Goal: Task Accomplishment & Management: Complete application form

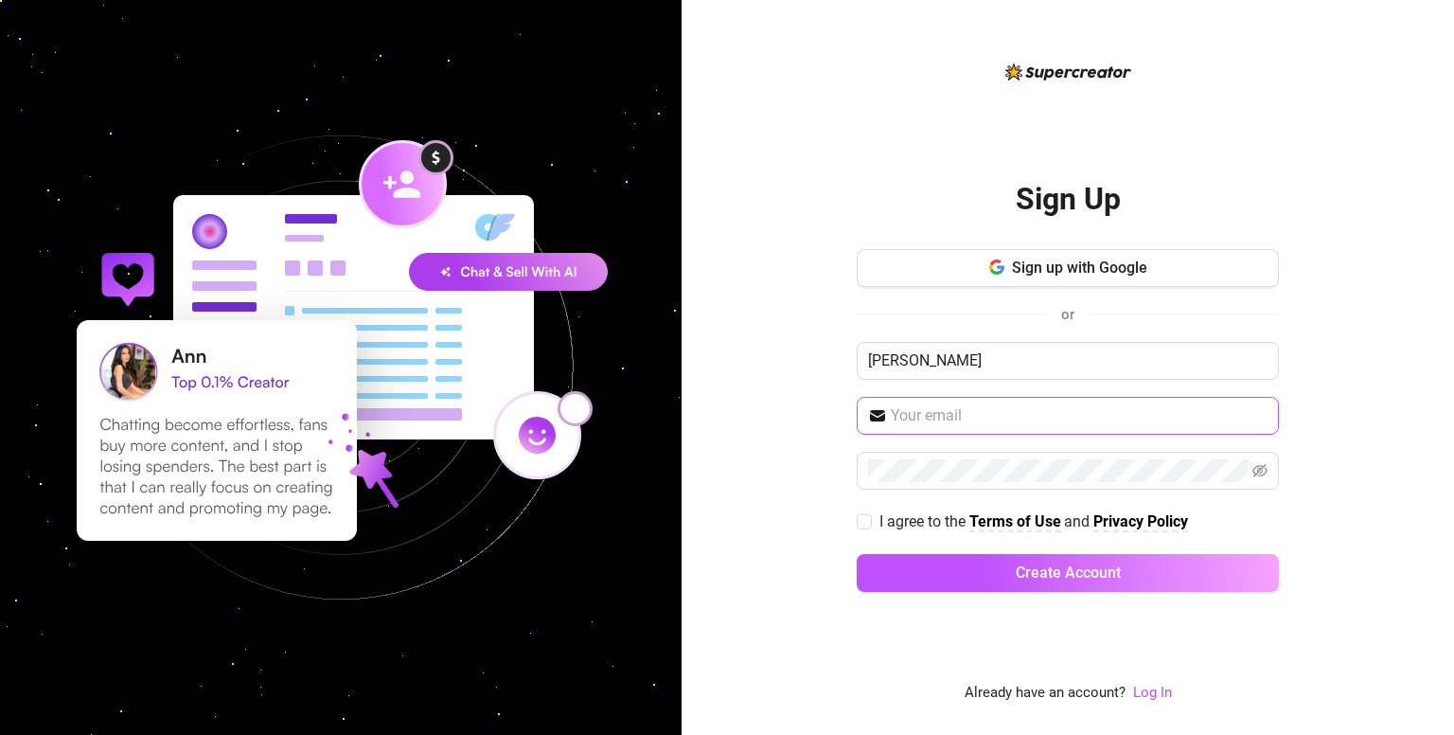
type input "[PERSON_NAME]"
click at [905, 418] on input "text" at bounding box center [1079, 415] width 377 height 23
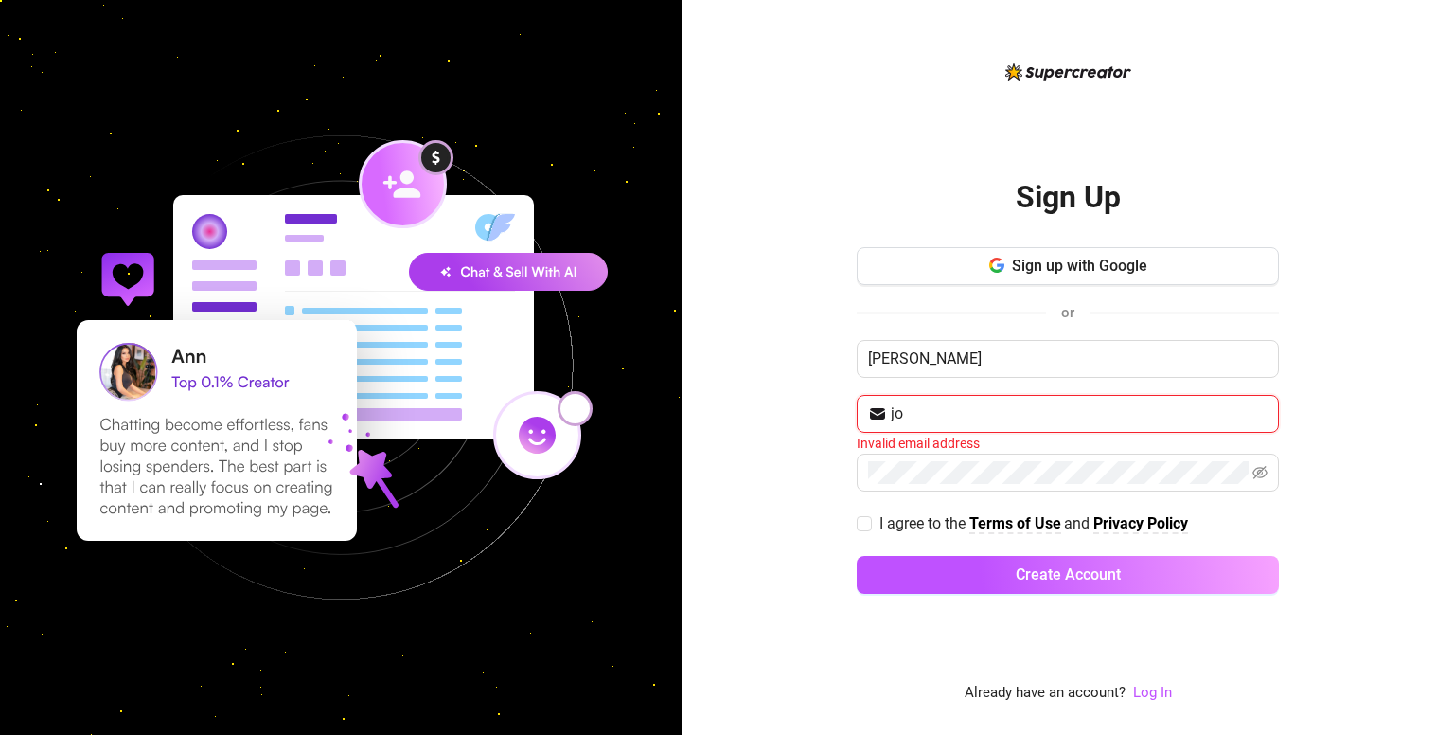
type input "j"
click at [1000, 418] on input "text" at bounding box center [1079, 413] width 377 height 23
click at [1080, 254] on button "Sign up with Google" at bounding box center [1068, 266] width 422 height 38
click at [972, 412] on input "text" at bounding box center [1079, 413] width 377 height 23
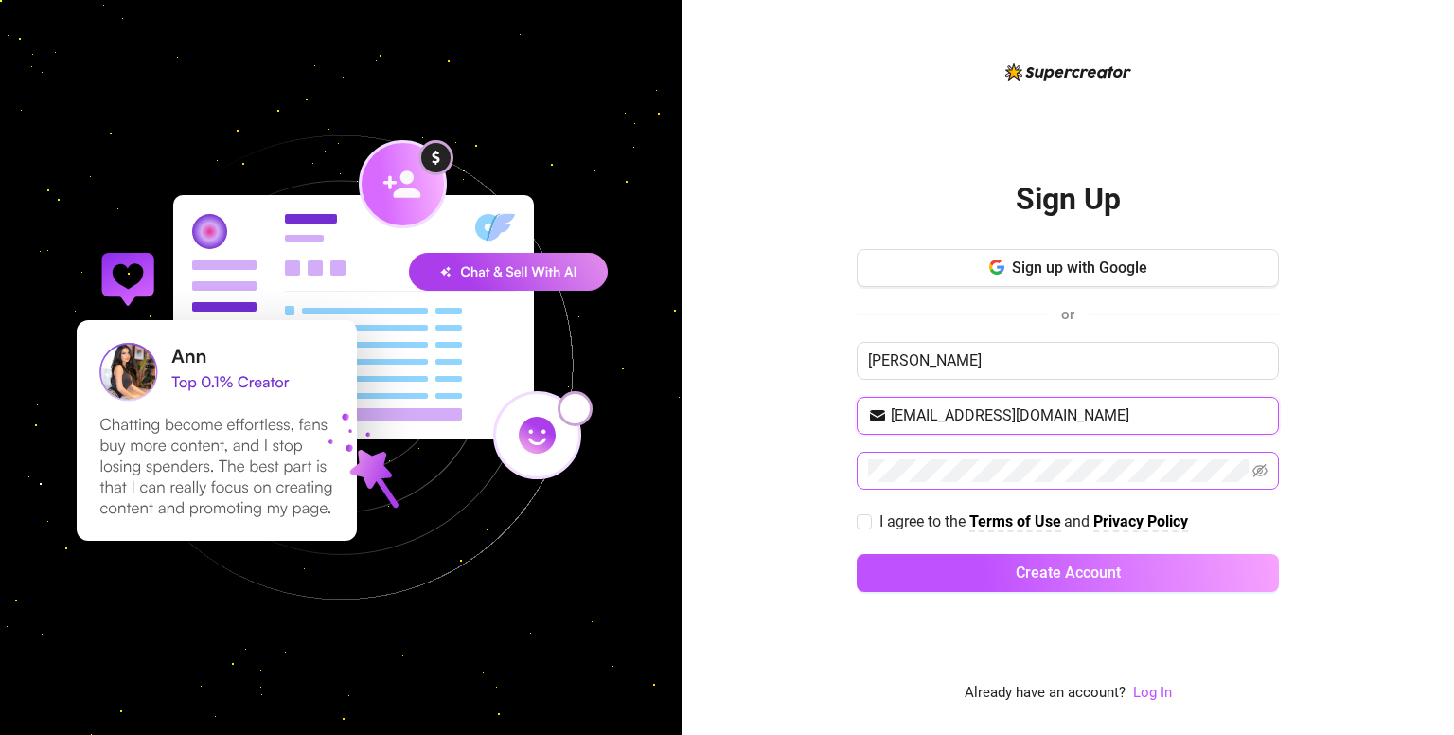
type input "[EMAIL_ADDRESS][DOMAIN_NAME]"
click at [1263, 471] on icon "eye-invisible" at bounding box center [1260, 470] width 15 height 15
click at [1260, 471] on icon "eye" at bounding box center [1260, 470] width 15 height 15
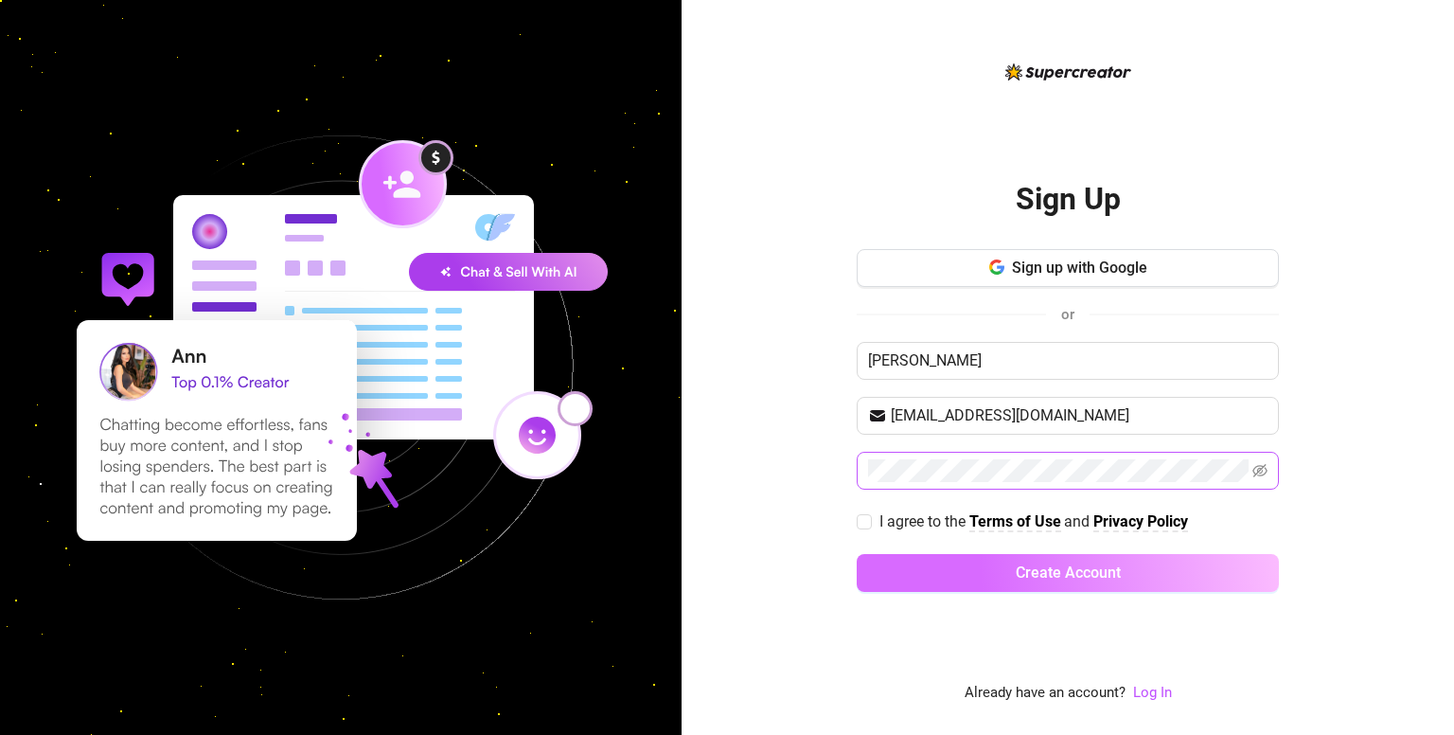
click at [1169, 563] on button "Create Account" at bounding box center [1068, 573] width 422 height 38
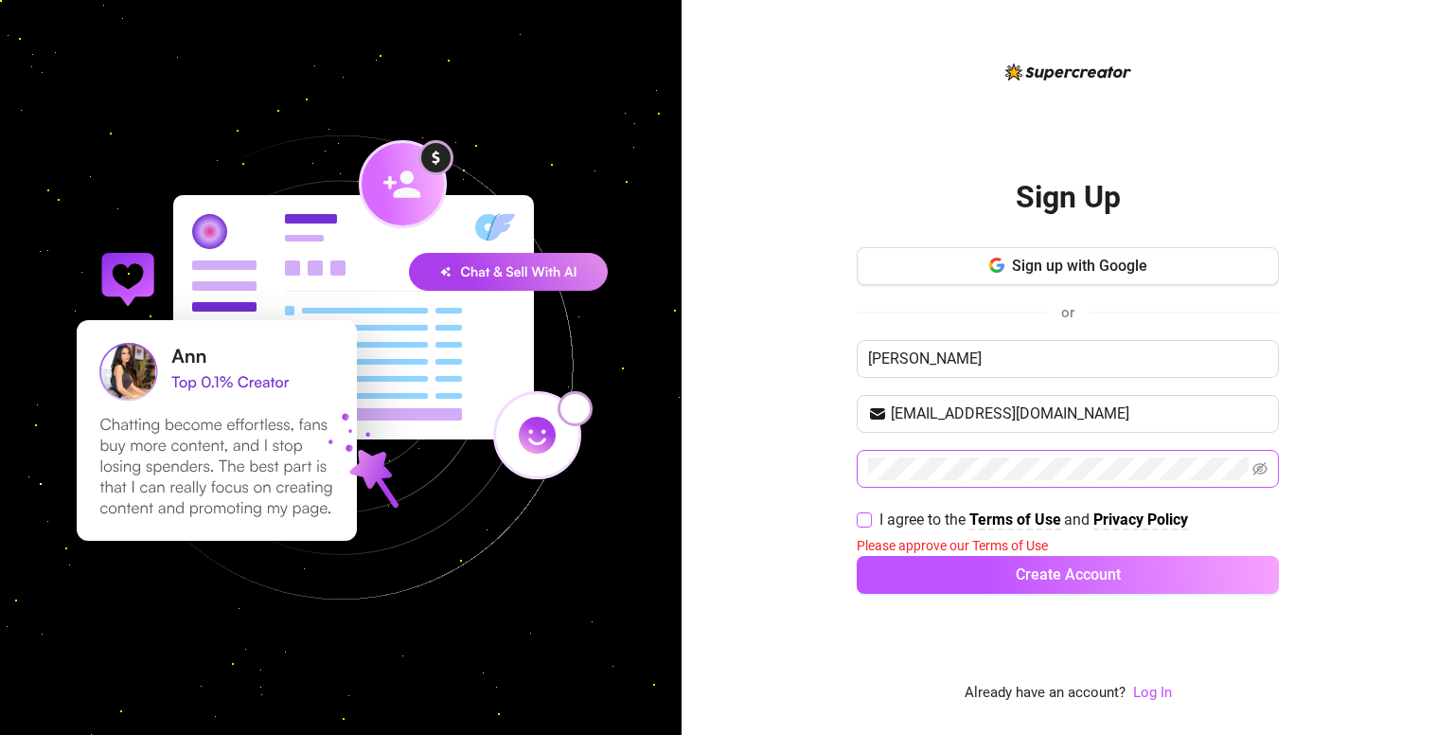
click at [875, 513] on span "I agree to the Terms of Use and Privacy Policy" at bounding box center [1034, 519] width 324 height 24
click at [870, 513] on input "I agree to the Terms of Use and Privacy Policy" at bounding box center [863, 518] width 13 height 13
checkbox input "true"
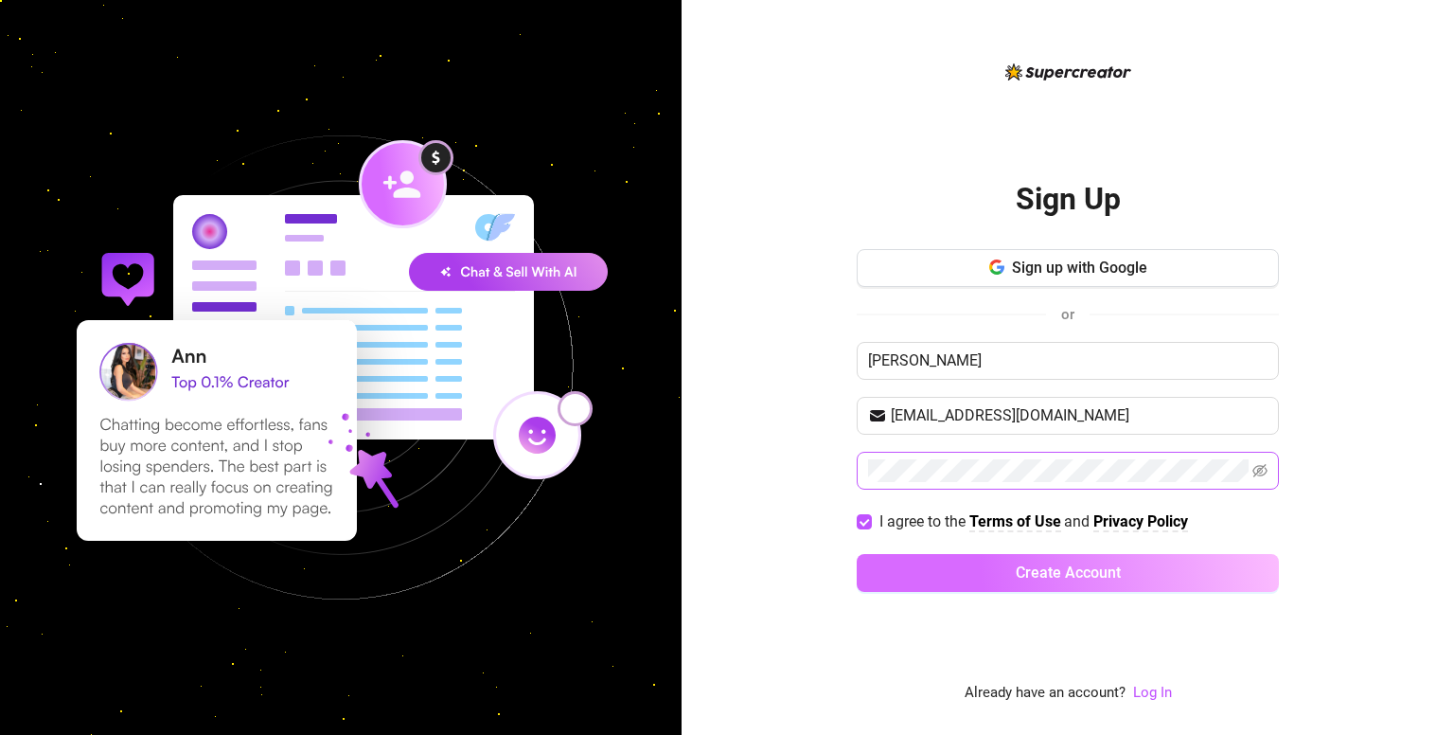
click at [1005, 586] on button "Create Account" at bounding box center [1068, 573] width 422 height 38
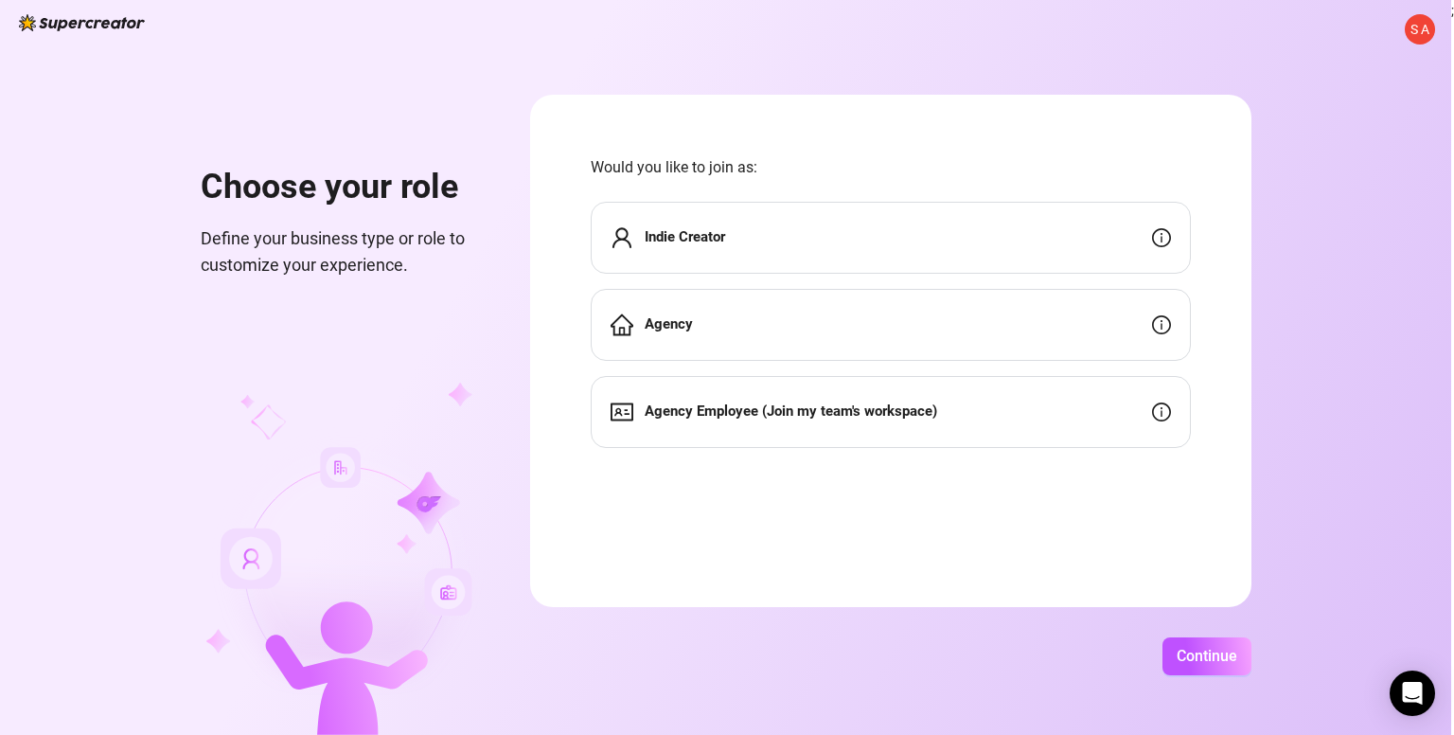
click at [773, 410] on strong "Agency Employee (Join my team's workspace)" at bounding box center [791, 410] width 293 height 17
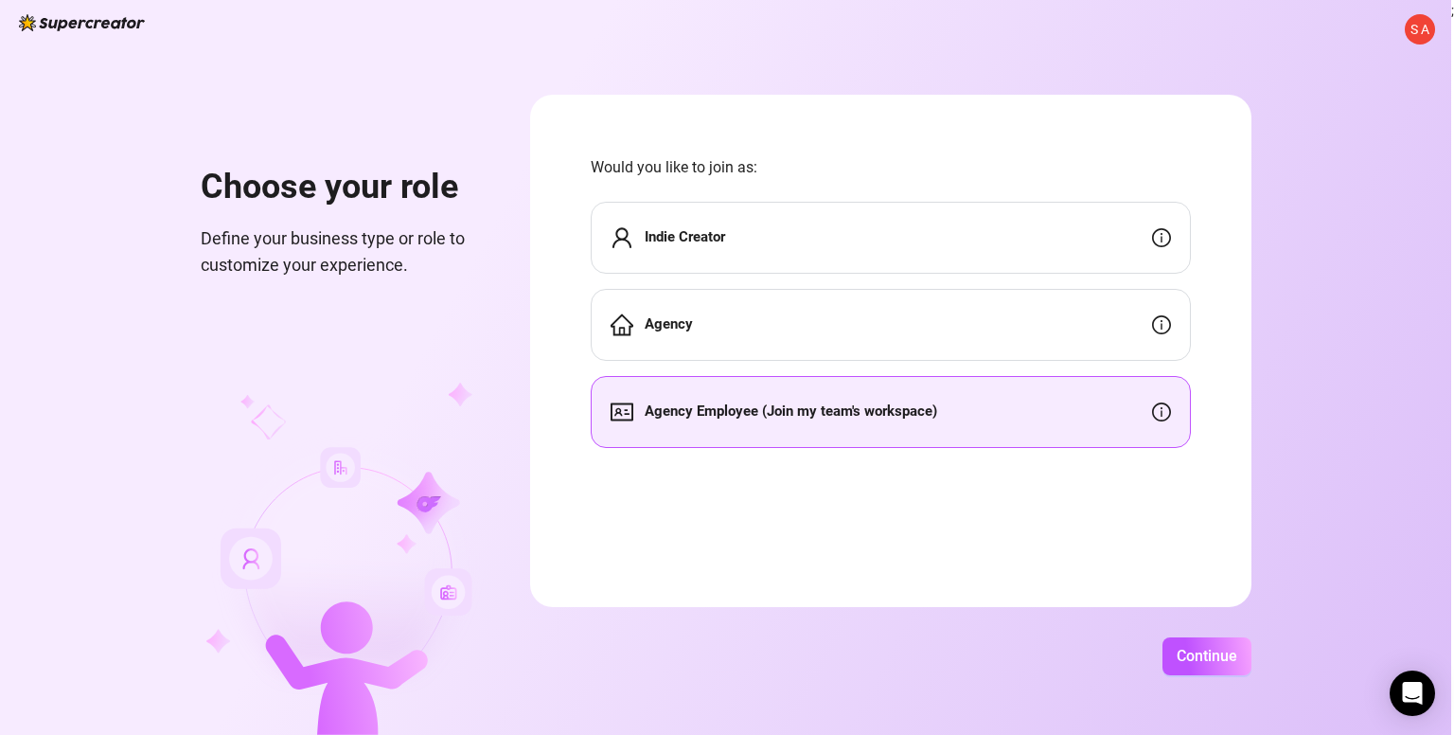
click at [773, 410] on strong "Agency Employee (Join my team's workspace)" at bounding box center [791, 410] width 293 height 17
click at [991, 418] on div "Agency Employee (Join my team's workspace)" at bounding box center [891, 412] width 600 height 72
click at [1208, 659] on span "Continue" at bounding box center [1207, 656] width 61 height 18
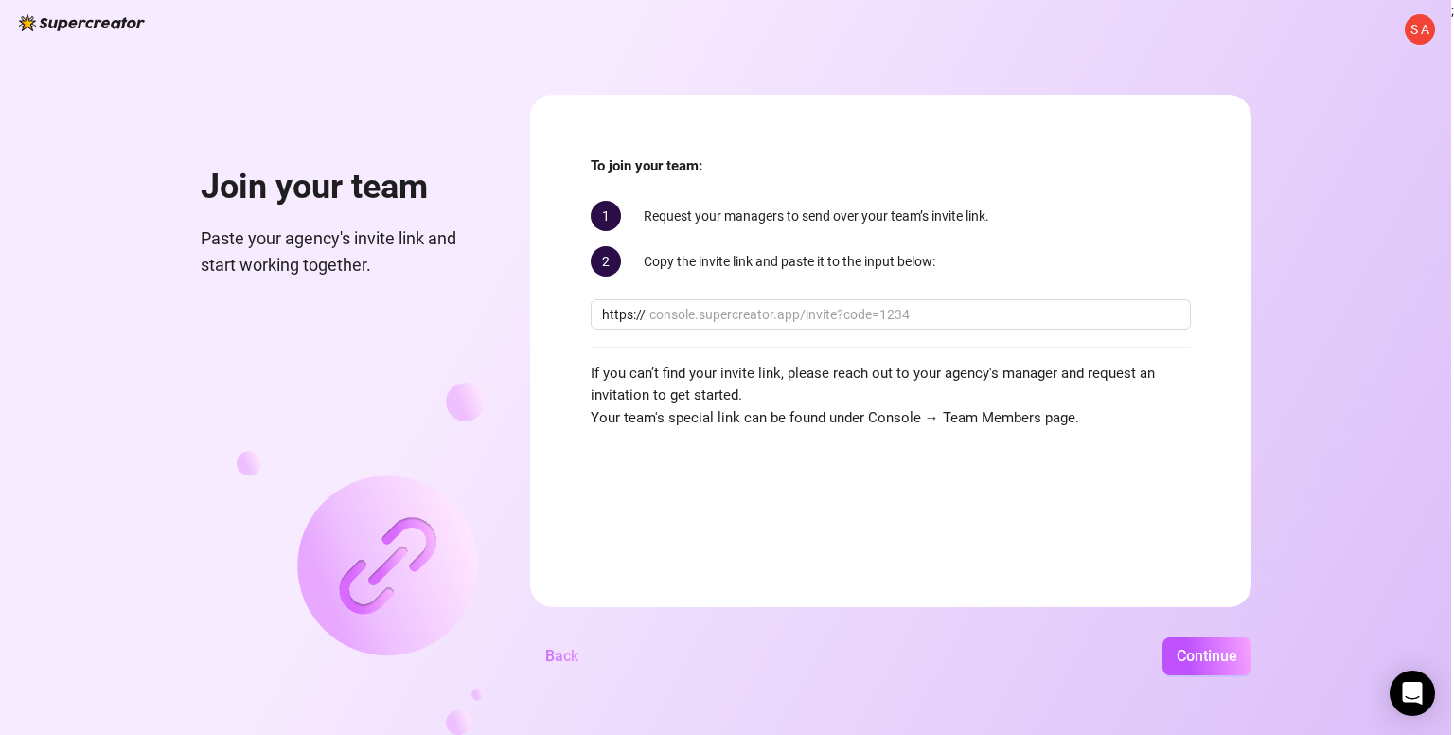
click at [567, 659] on span "Back" at bounding box center [561, 656] width 33 height 18
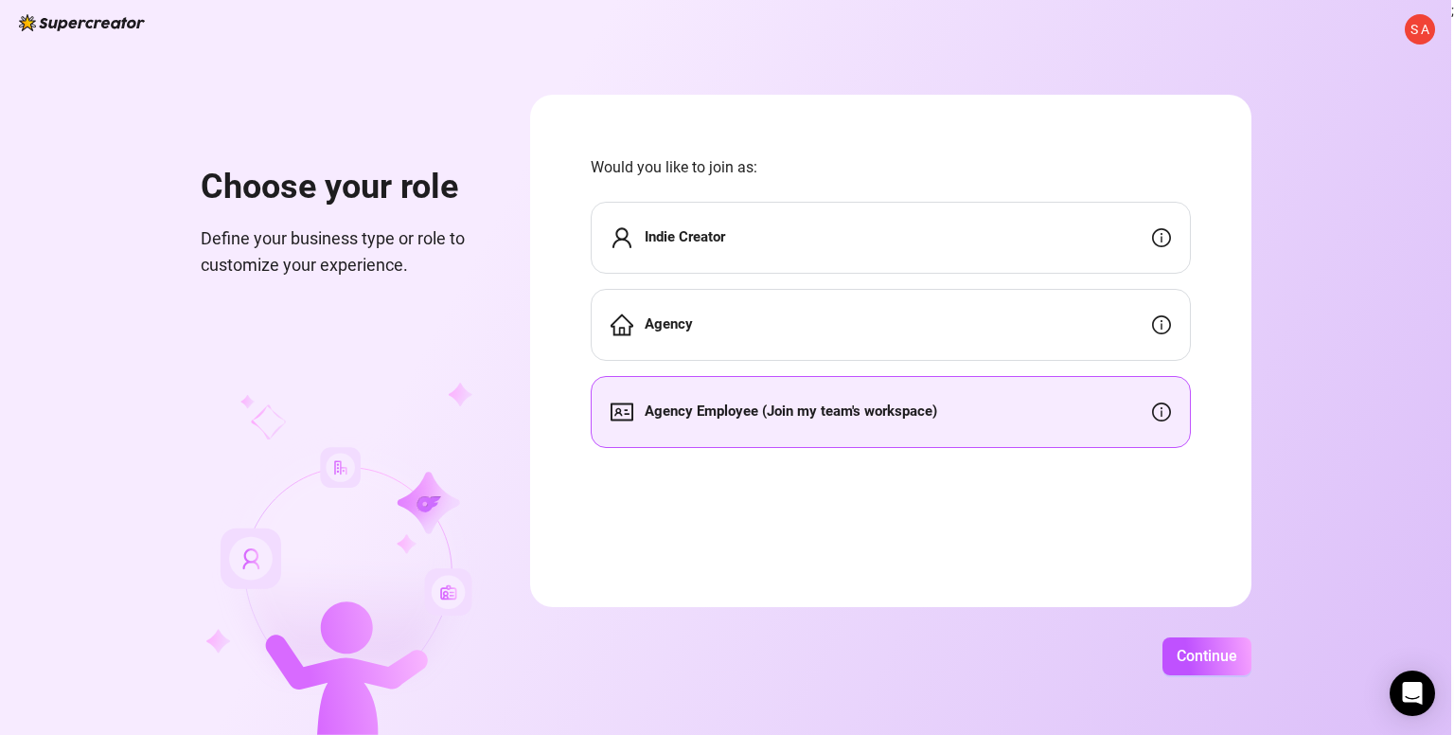
click at [786, 319] on div "Agency" at bounding box center [891, 325] width 600 height 72
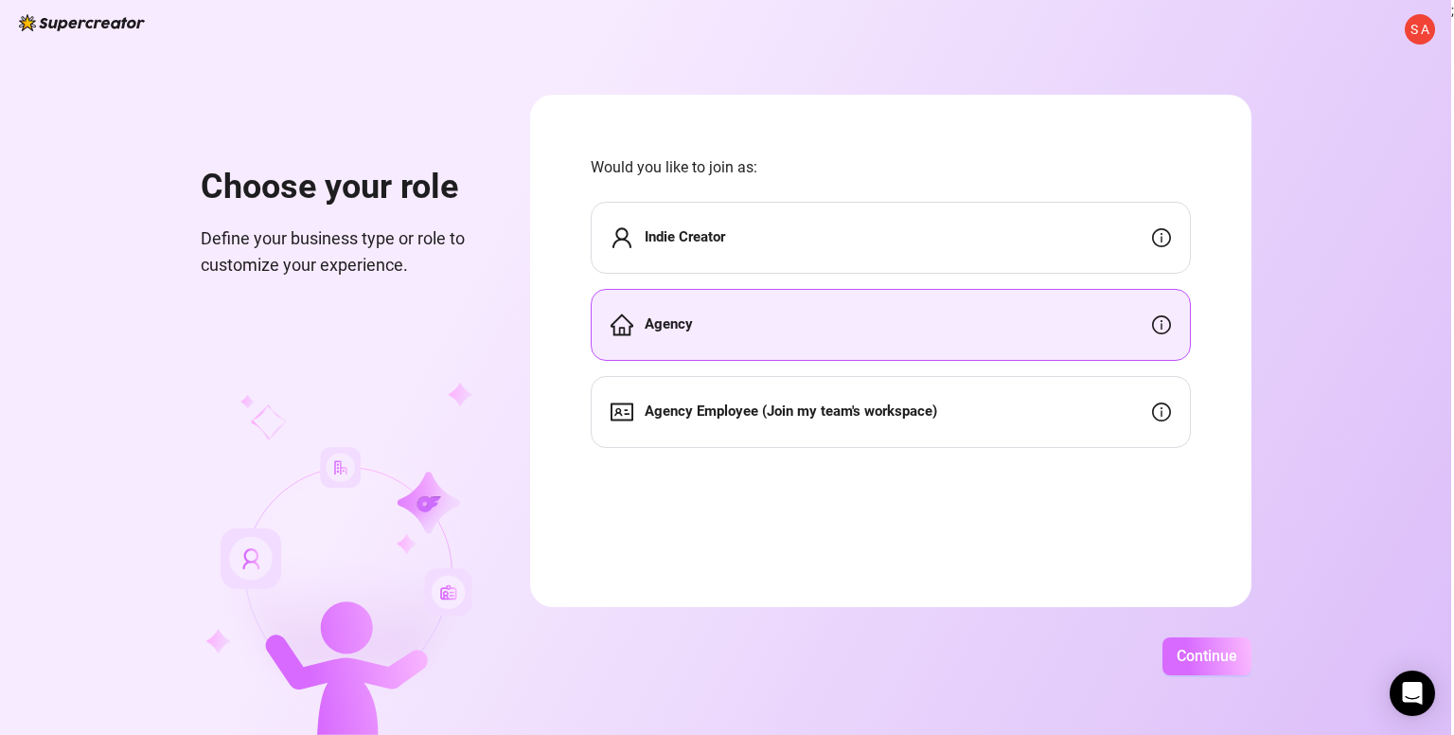
click at [1193, 655] on span "Continue" at bounding box center [1207, 656] width 61 height 18
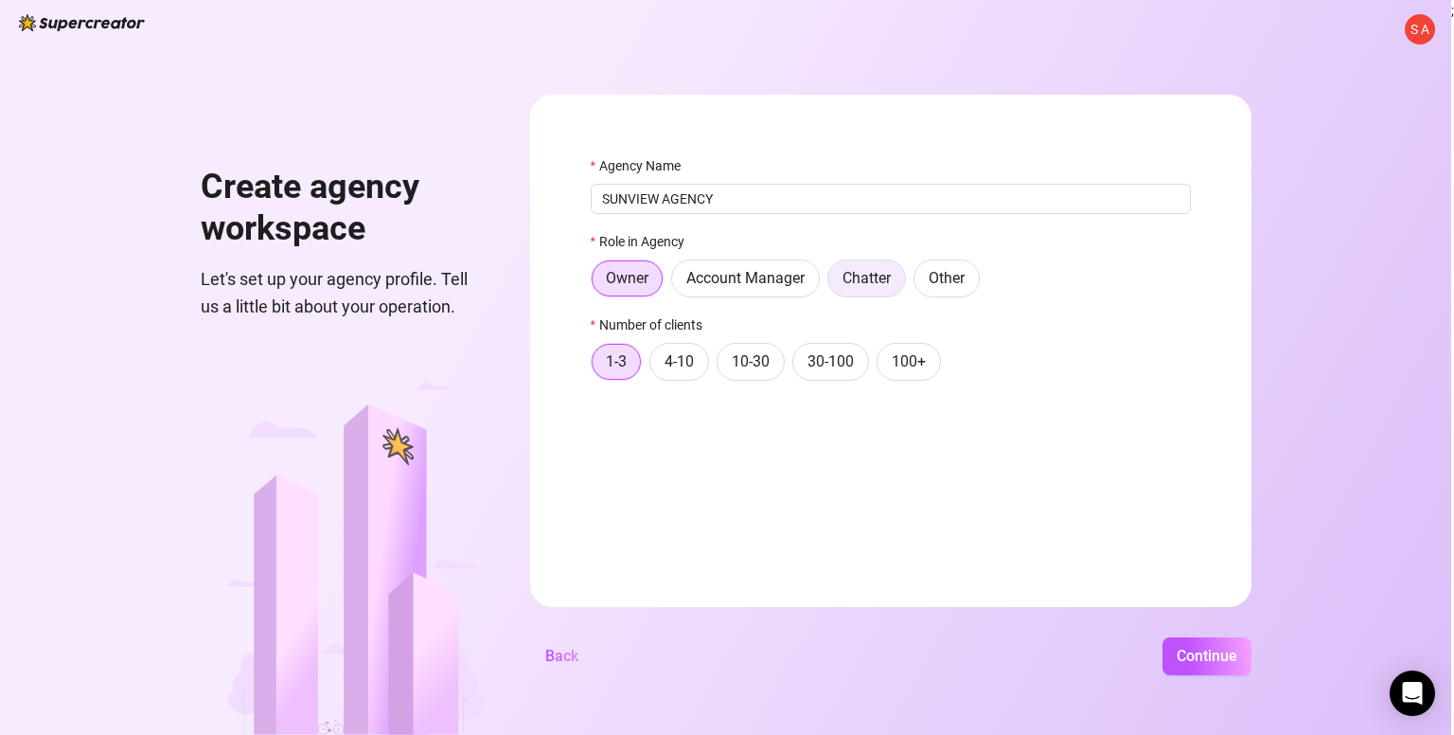
type input "SUNVIEW AGENCY"
click at [862, 290] on label "Chatter" at bounding box center [866, 278] width 79 height 38
click at [833, 283] on input "Chatter" at bounding box center [833, 283] width 0 height 0
click at [675, 368] on span "4-10" at bounding box center [679, 361] width 29 height 18
click at [655, 366] on input "4-10" at bounding box center [655, 366] width 0 height 0
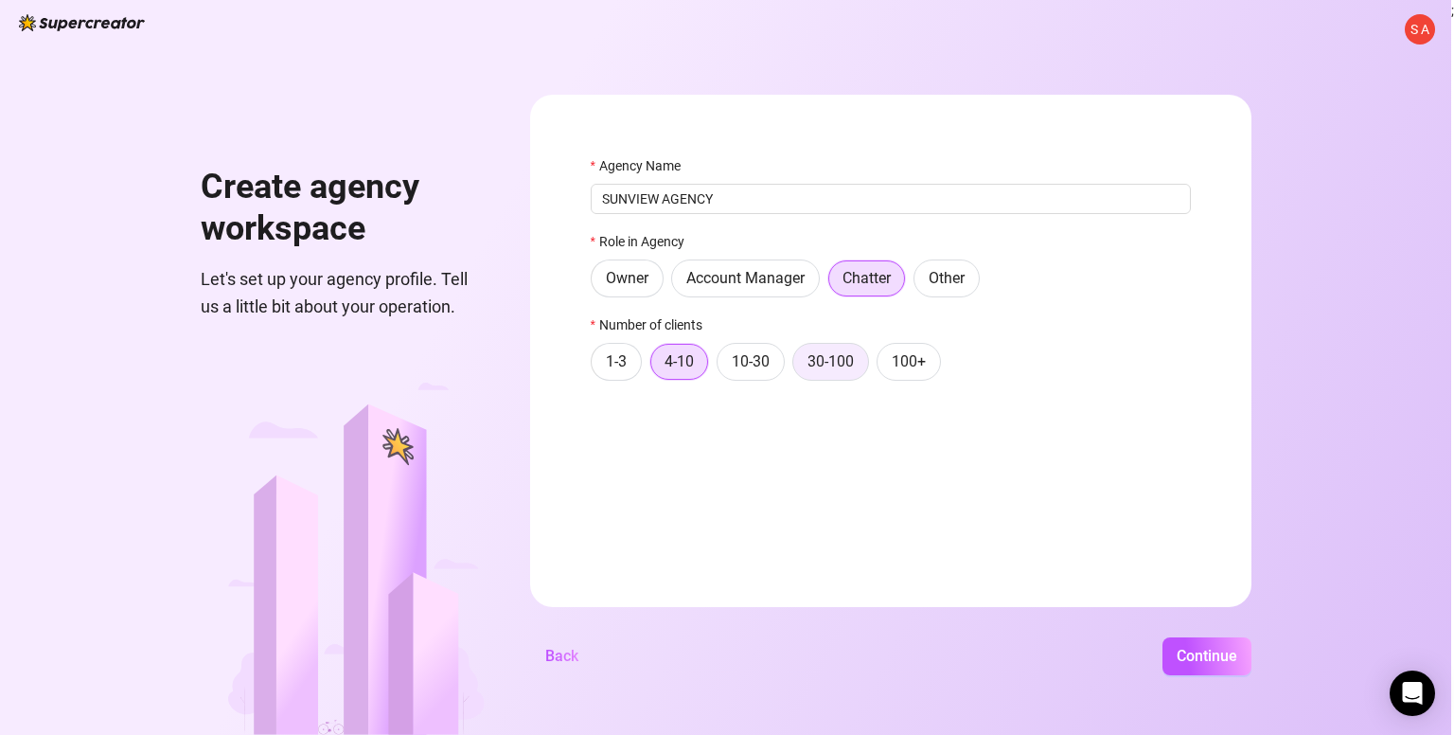
click at [810, 361] on span "30-100" at bounding box center [831, 361] width 46 height 18
click at [798, 366] on input "30-100" at bounding box center [798, 366] width 0 height 0
click at [894, 365] on span "100+" at bounding box center [909, 361] width 34 height 18
click at [882, 366] on input "100+" at bounding box center [882, 366] width 0 height 0
click at [1185, 652] on span "Continue" at bounding box center [1207, 656] width 61 height 18
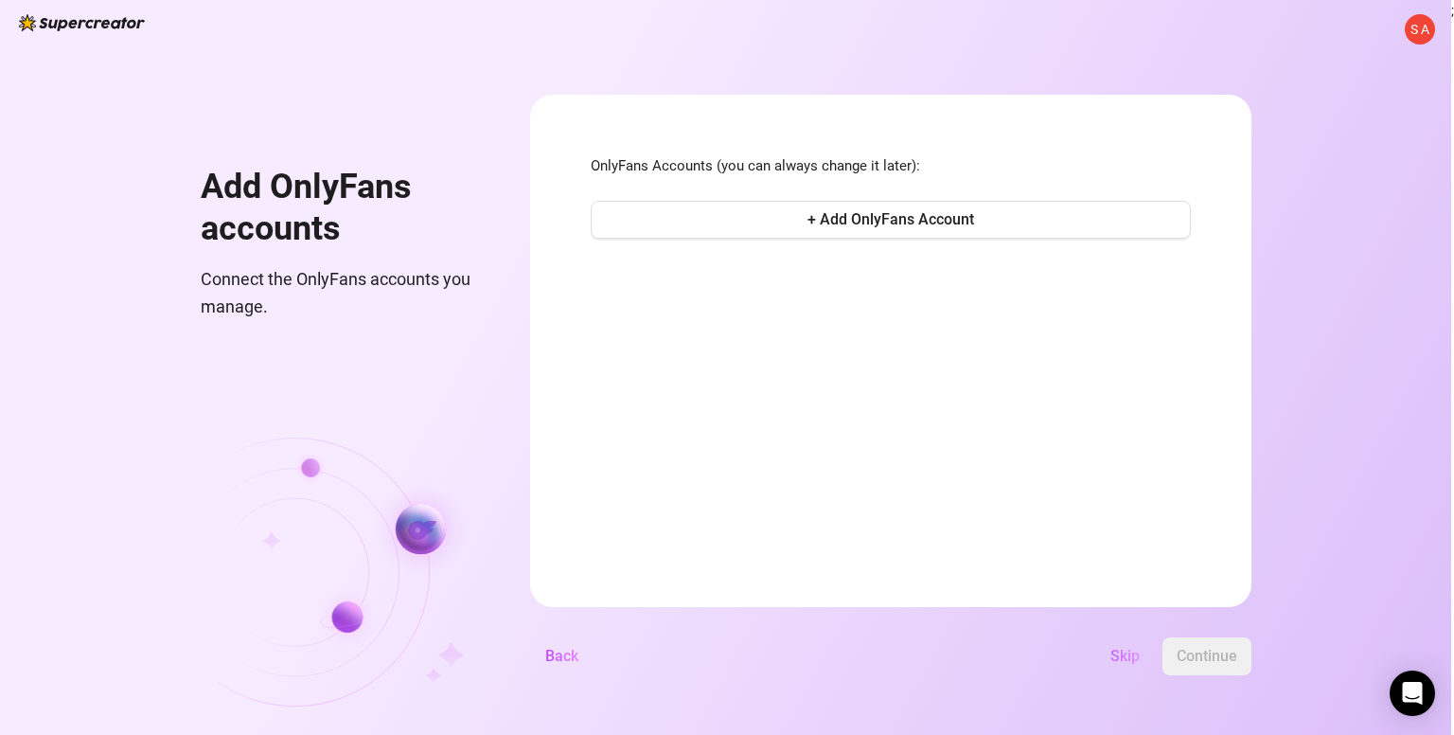
click at [1127, 656] on span "Skip" at bounding box center [1125, 656] width 29 height 18
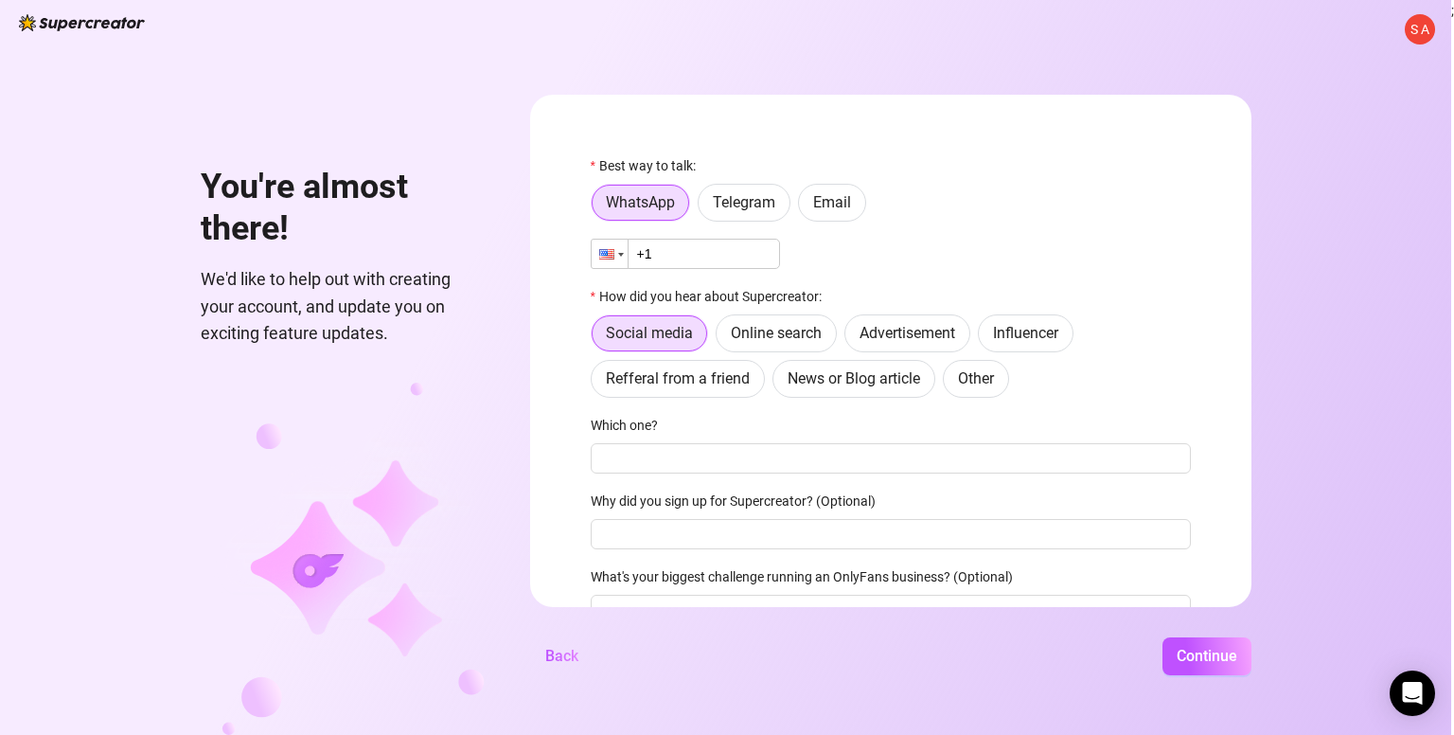
click at [614, 249] on div at bounding box center [610, 254] width 36 height 28
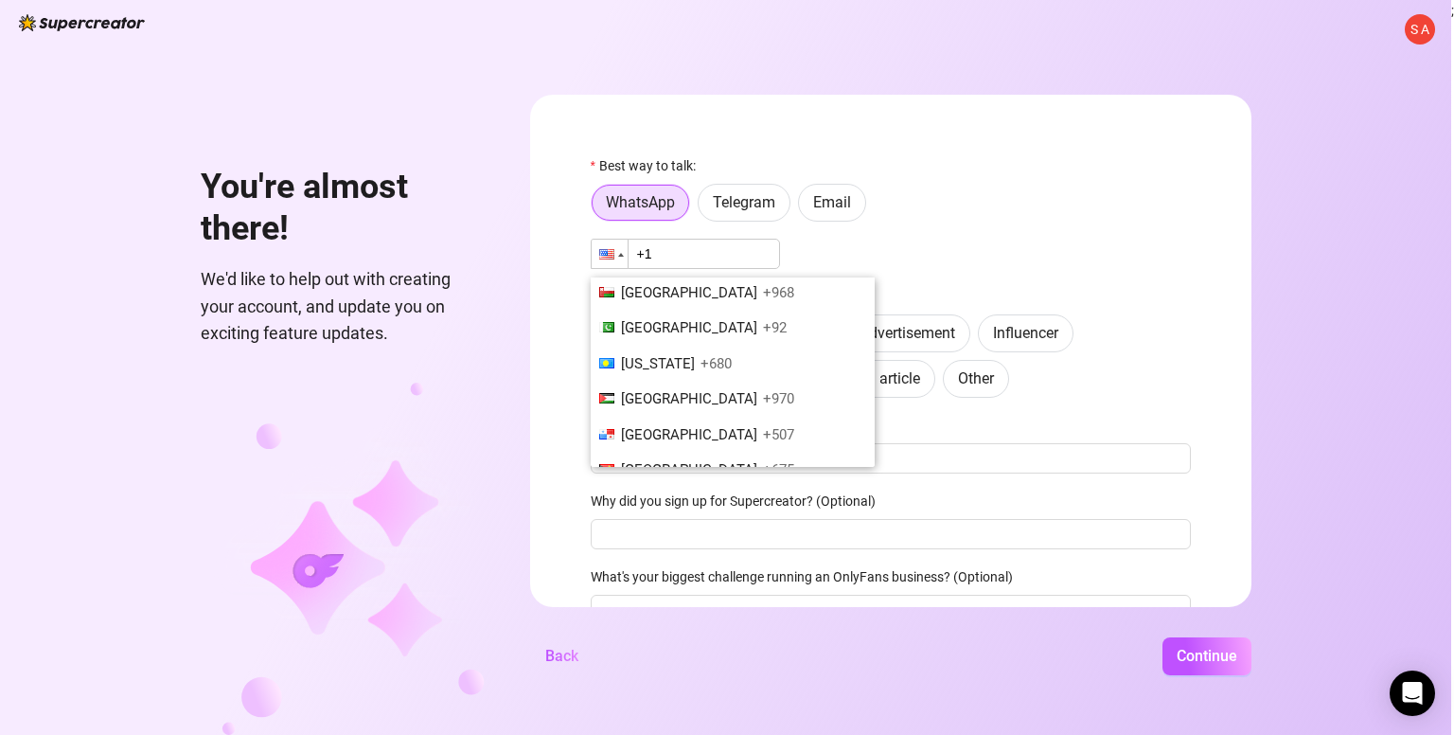
scroll to position [5036, 0]
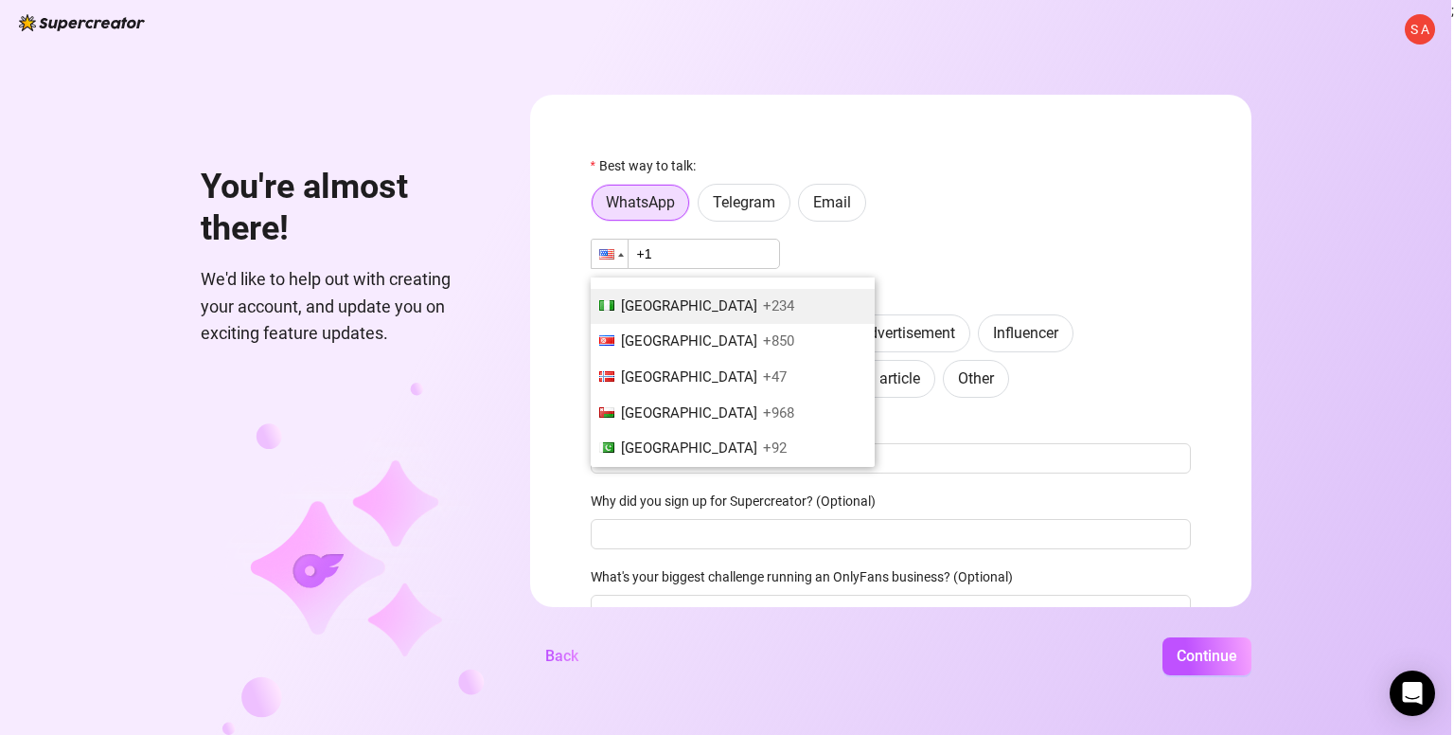
click at [660, 297] on span "[GEOGRAPHIC_DATA]" at bounding box center [689, 305] width 136 height 17
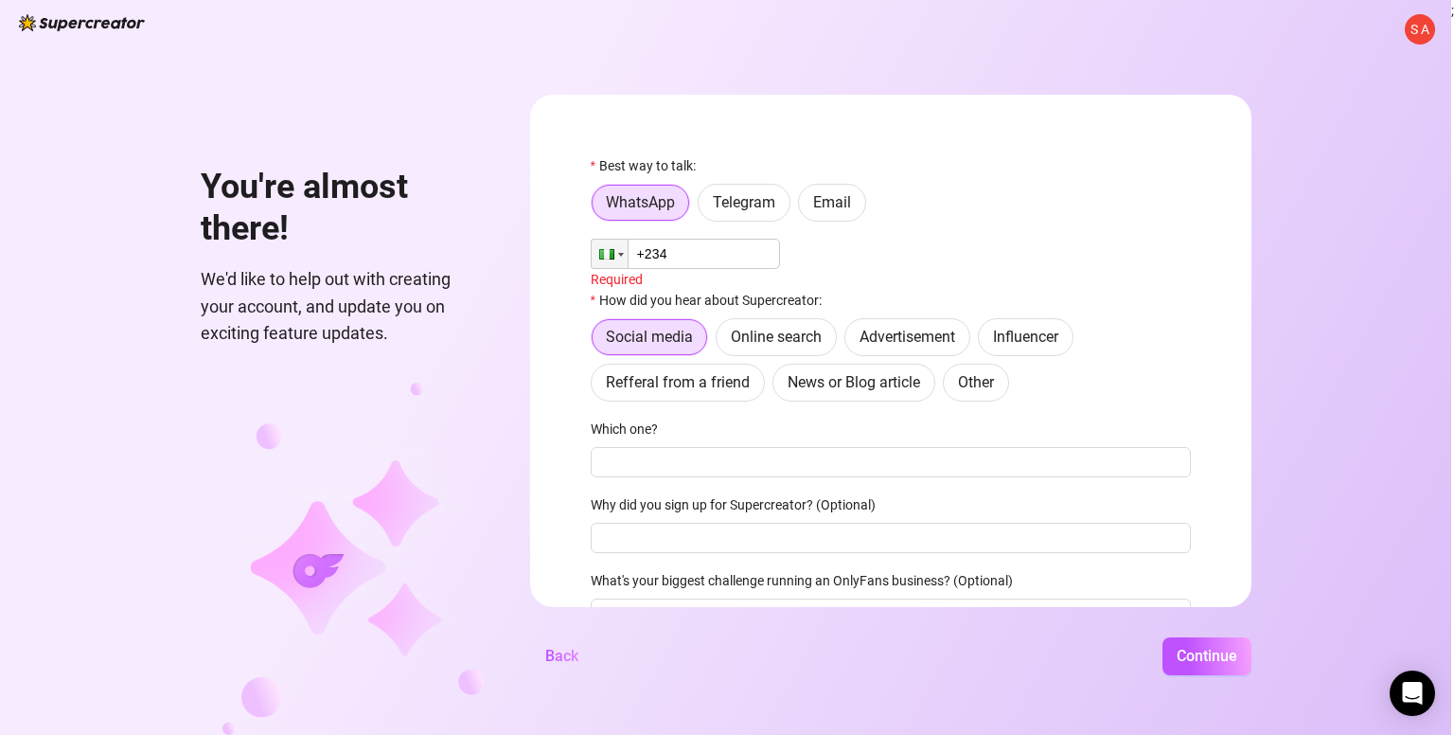
click at [693, 258] on input "+234" at bounding box center [685, 254] width 189 height 30
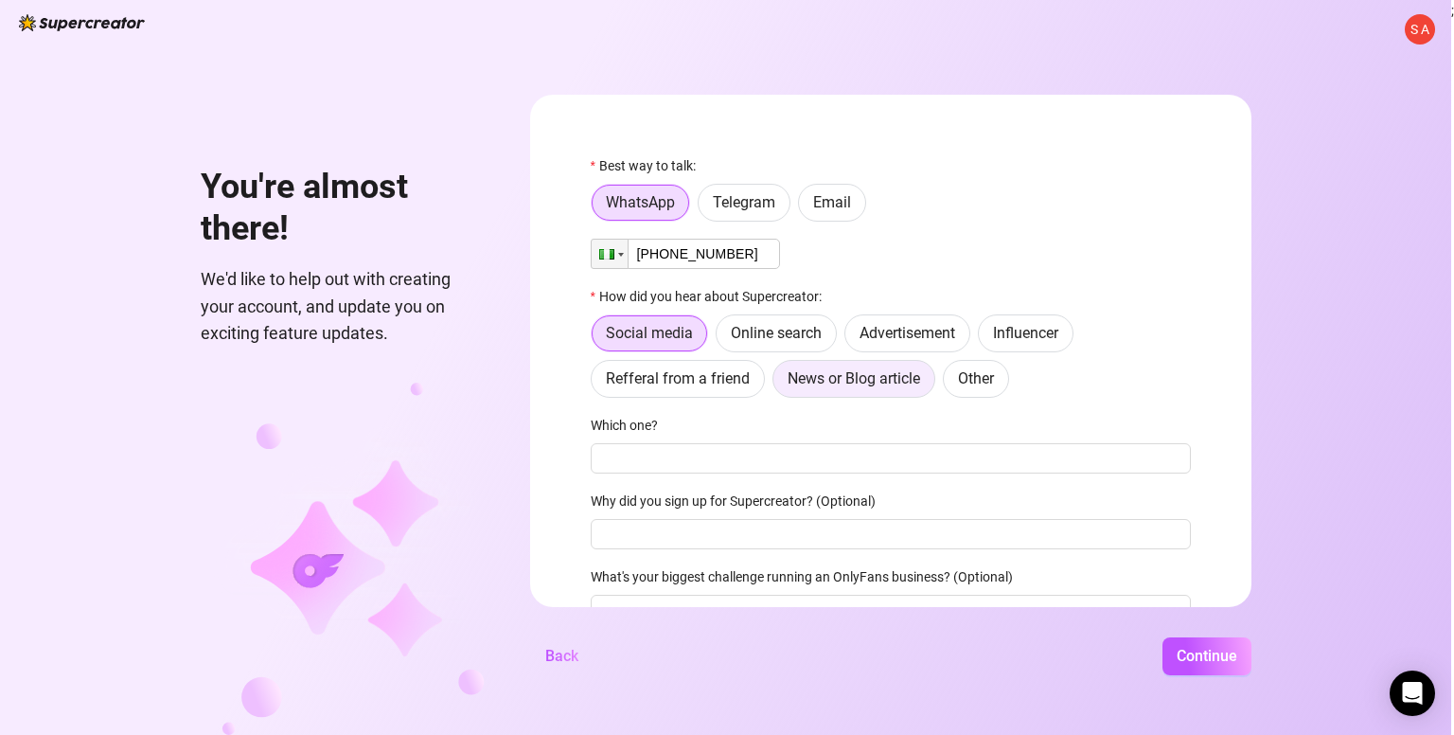
type input "[PHONE_NUMBER]"
click at [910, 382] on span "News or Blog article" at bounding box center [854, 378] width 133 height 18
click at [778, 383] on input "News or Blog article" at bounding box center [778, 383] width 0 height 0
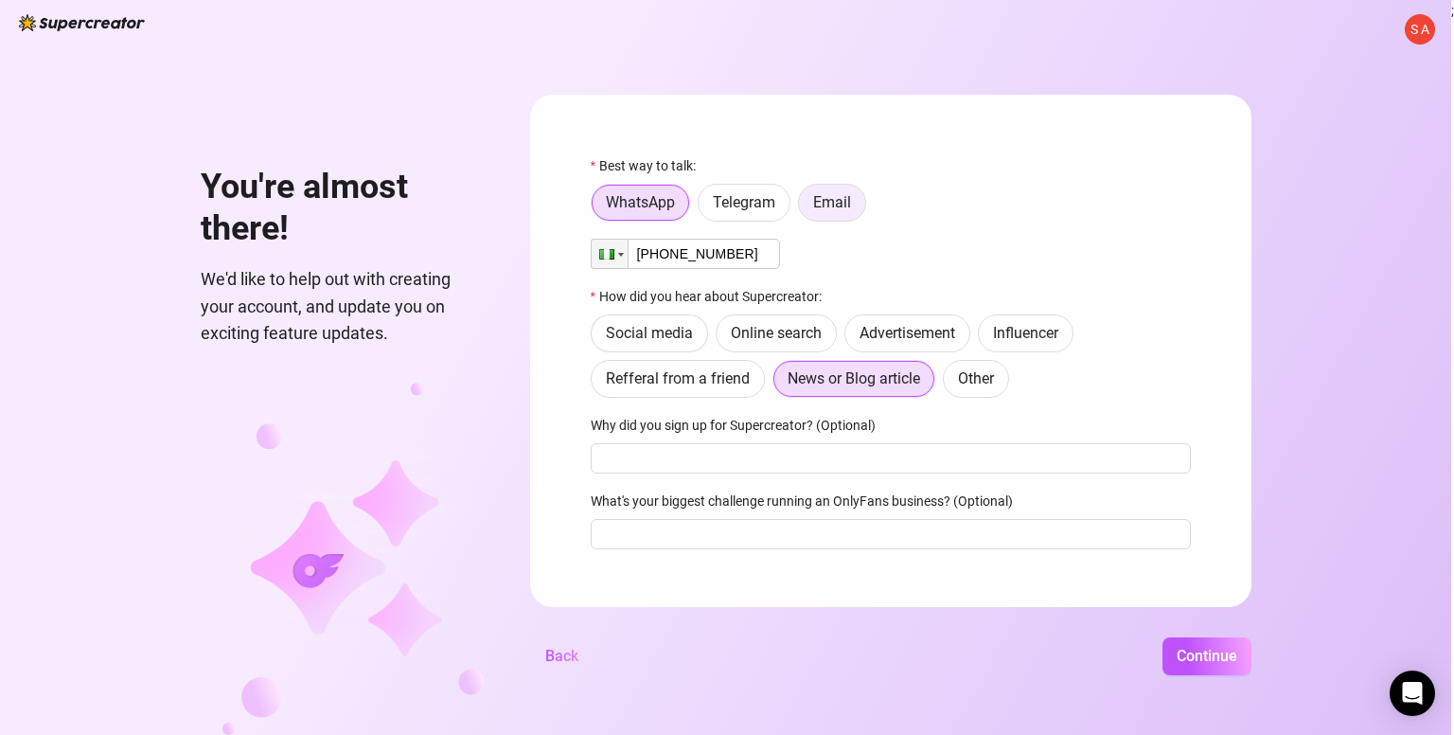
click at [818, 202] on span "Email" at bounding box center [832, 202] width 38 height 18
click at [804, 207] on input "Email" at bounding box center [804, 207] width 0 height 0
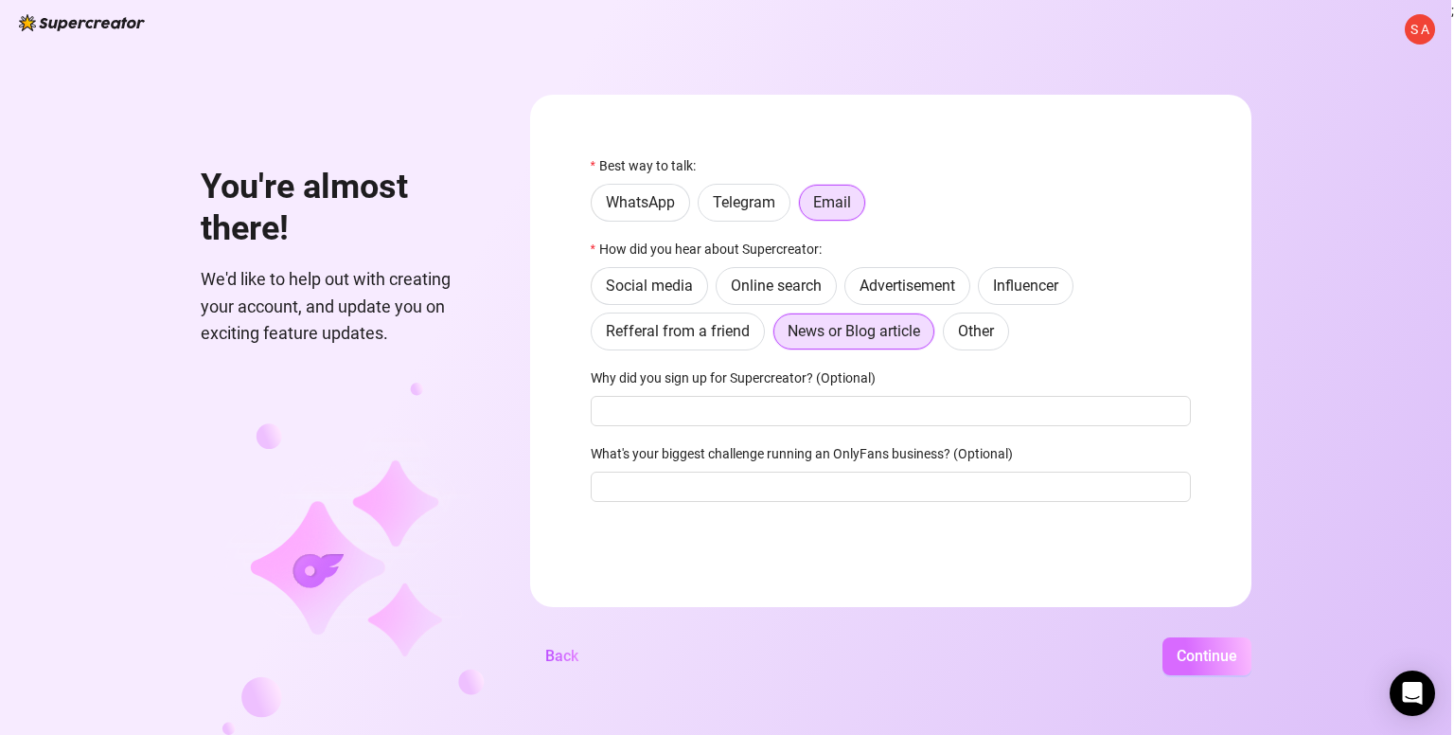
click at [1201, 638] on button "Continue" at bounding box center [1207, 656] width 89 height 38
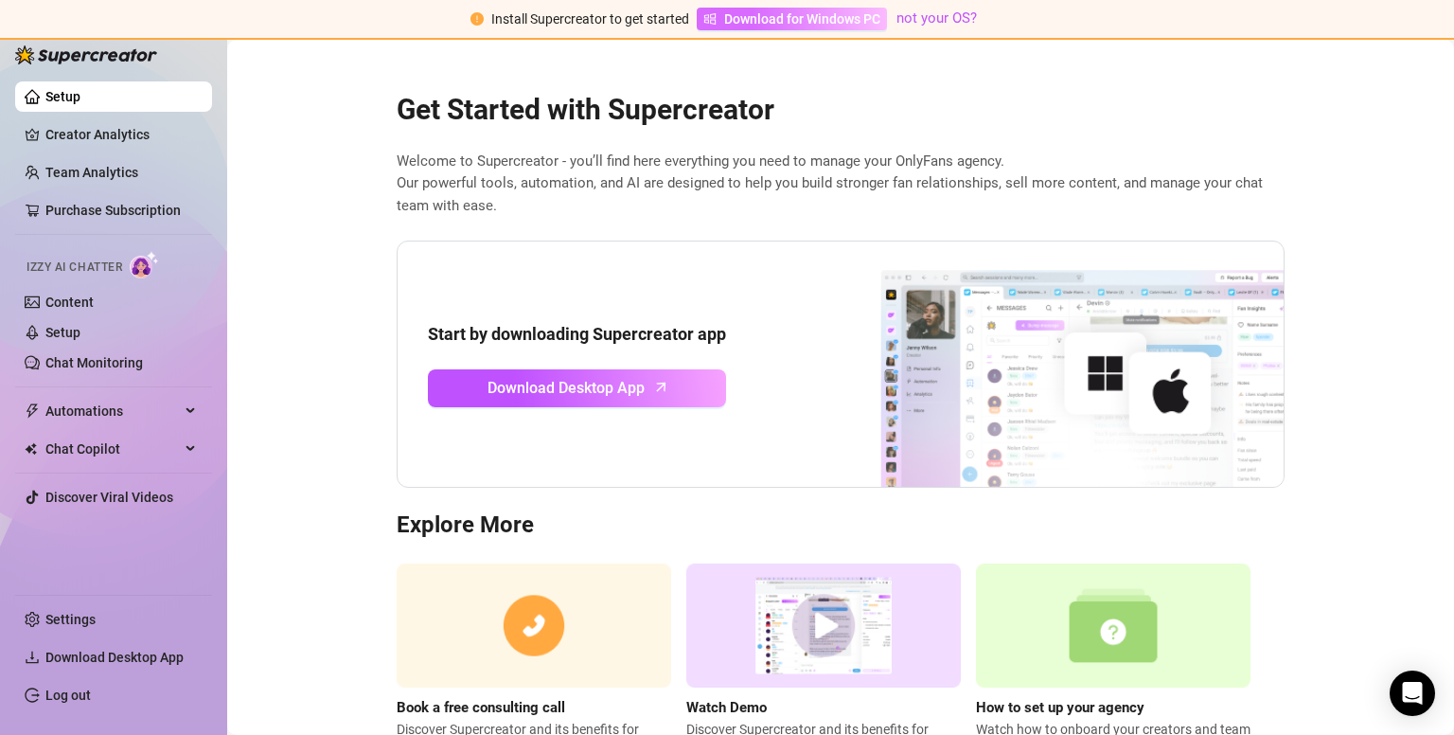
click at [779, 14] on span "Download for Windows PC" at bounding box center [802, 19] width 156 height 21
click at [120, 444] on span "Chat Copilot" at bounding box center [112, 449] width 134 height 30
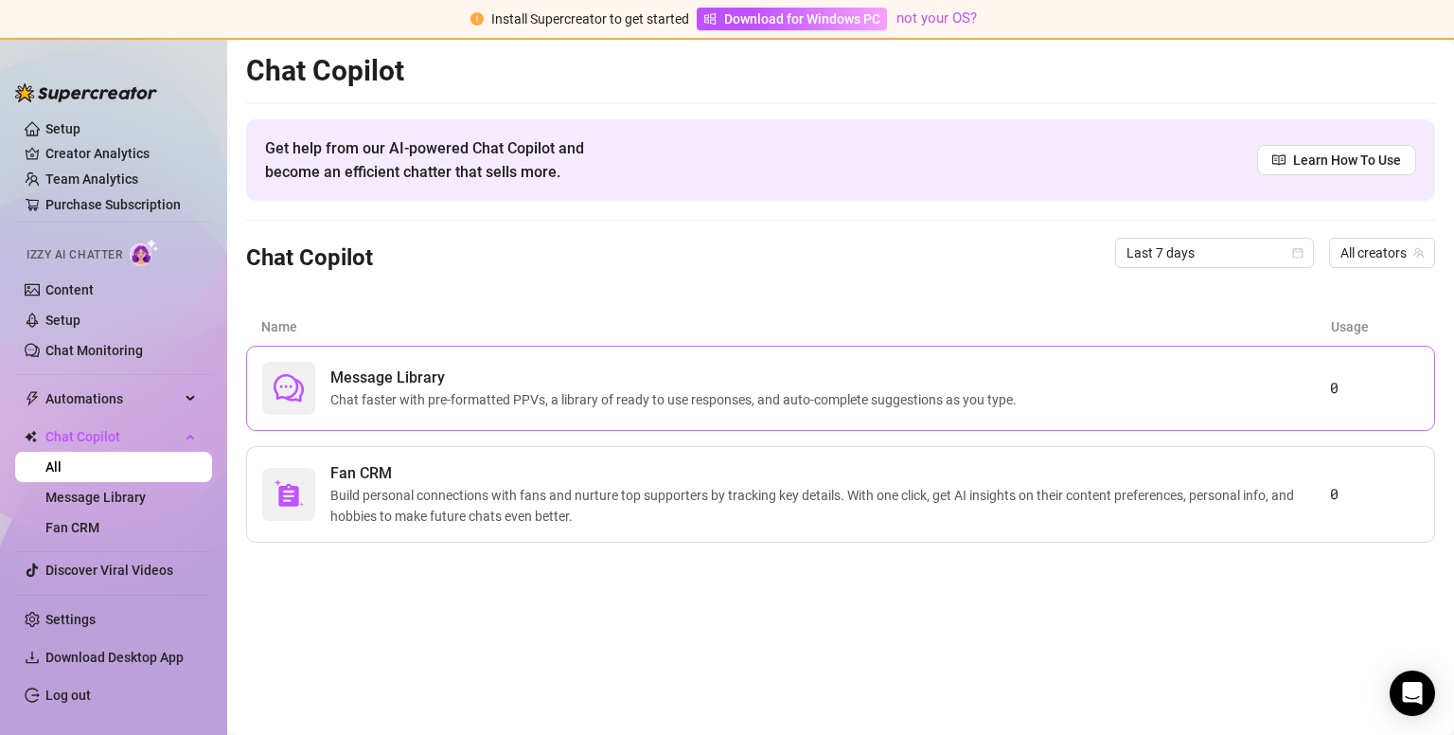
click at [485, 395] on span "Chat faster with pre-formatted PPVs, a library of ready to use responses, and a…" at bounding box center [677, 399] width 694 height 21
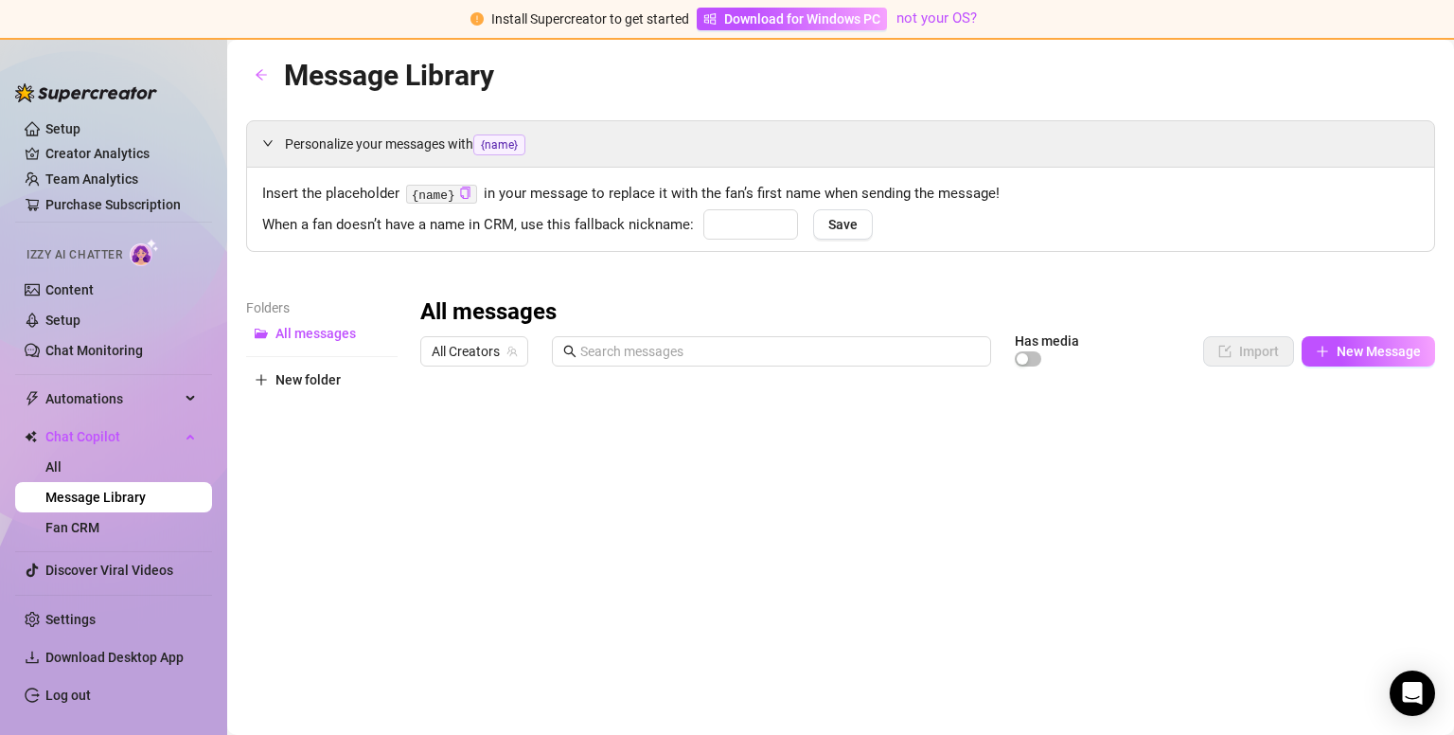
type input "babe"
click at [337, 331] on span "All messages" at bounding box center [316, 333] width 80 height 15
click at [492, 359] on span "All Creators" at bounding box center [474, 351] width 85 height 28
click at [266, 147] on icon "expanded" at bounding box center [267, 142] width 11 height 11
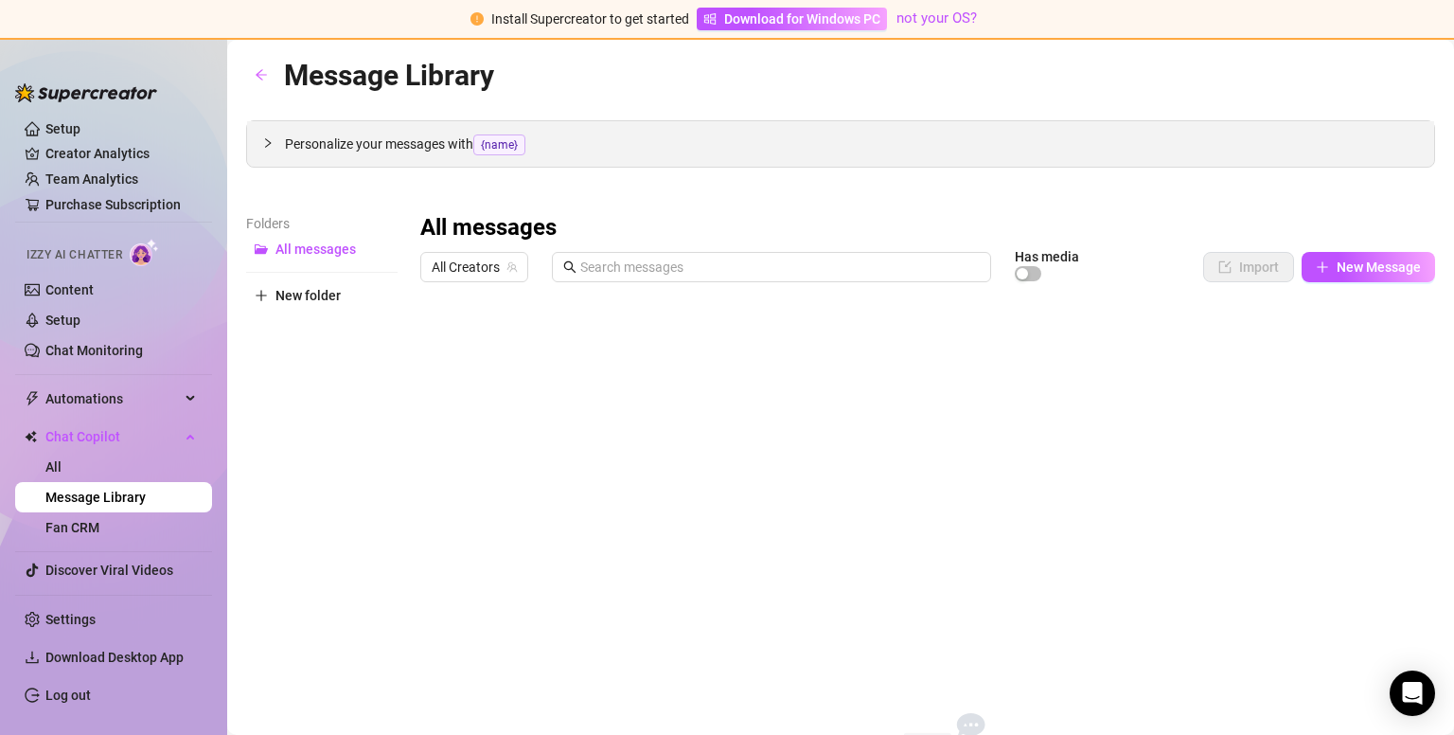
click at [266, 147] on icon "collapsed" at bounding box center [267, 142] width 11 height 11
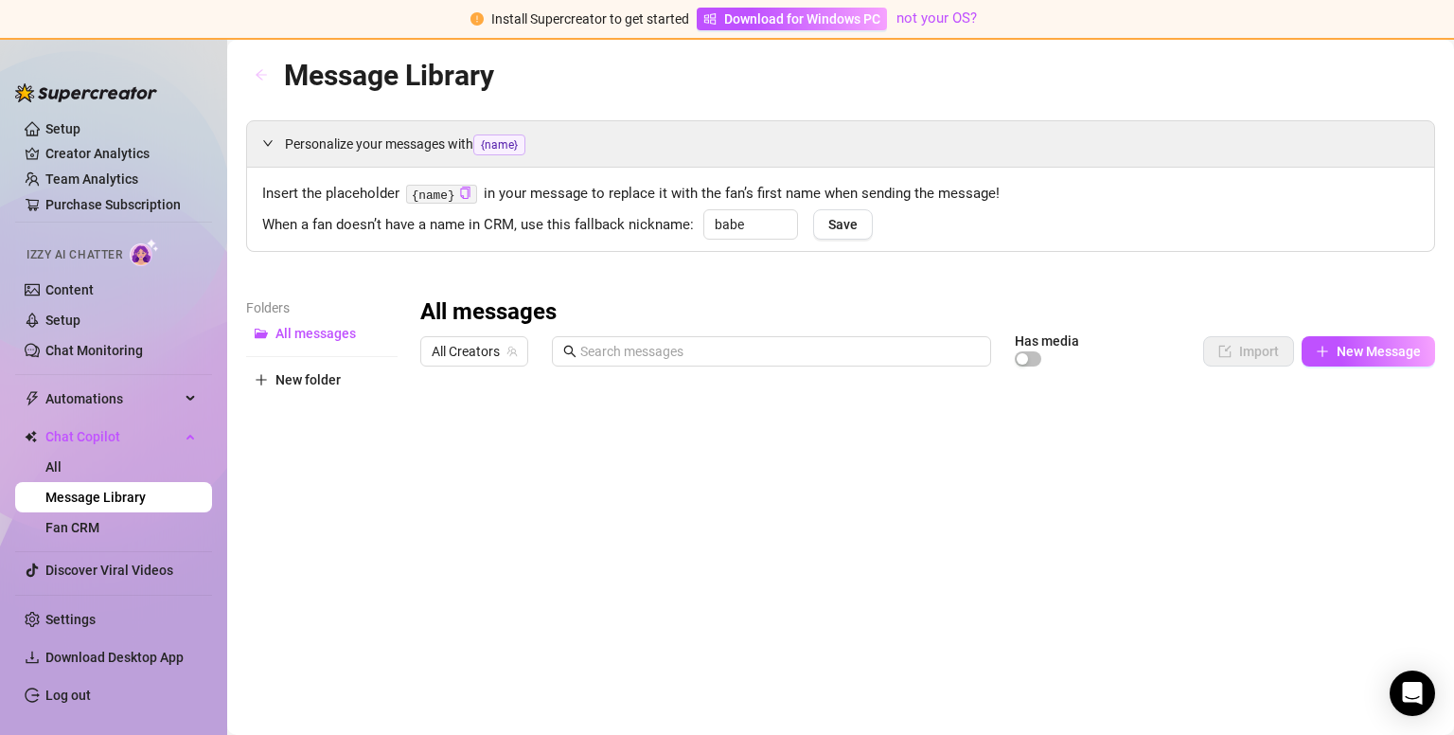
click at [254, 80] on button "button" at bounding box center [261, 76] width 30 height 30
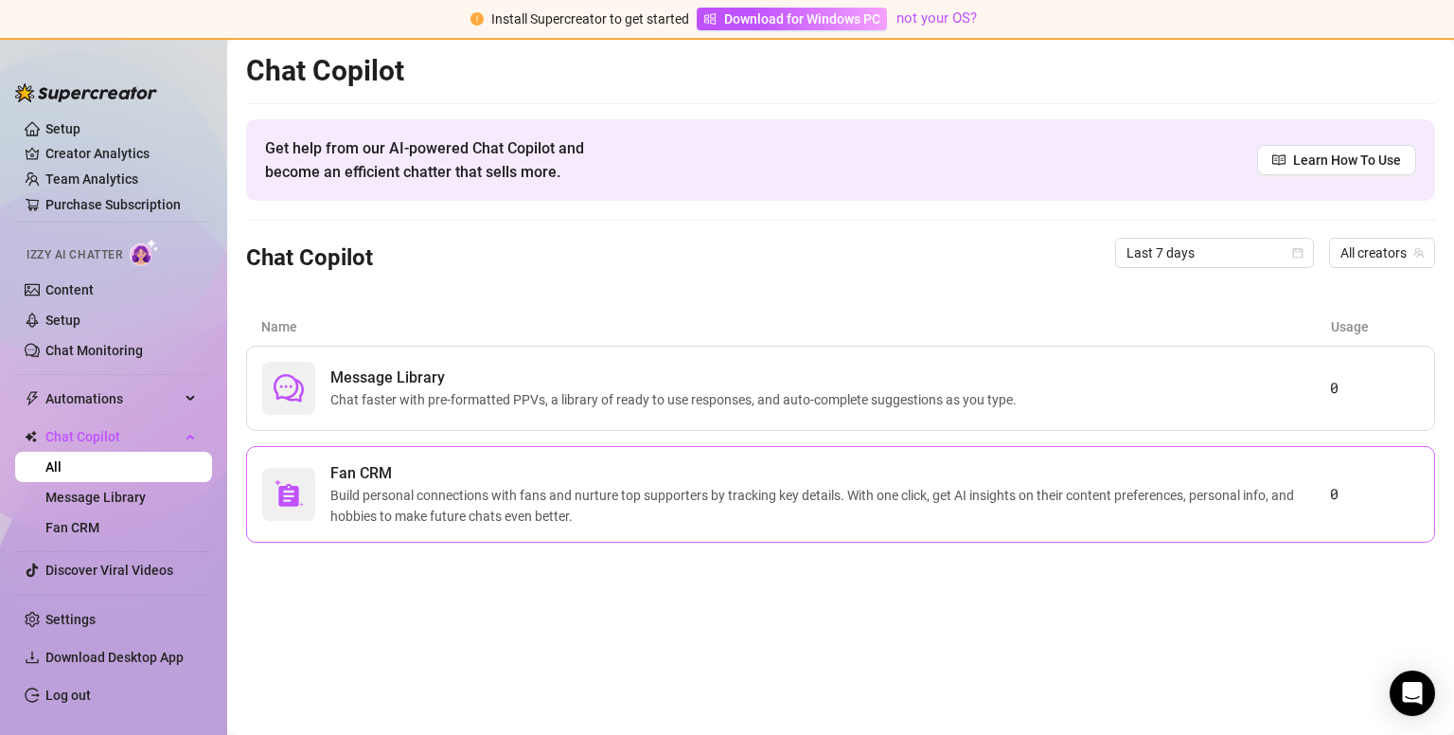
click at [476, 513] on span "Build personal connections with fans and nurture top supporters by tracking key…" at bounding box center [830, 506] width 1000 height 42
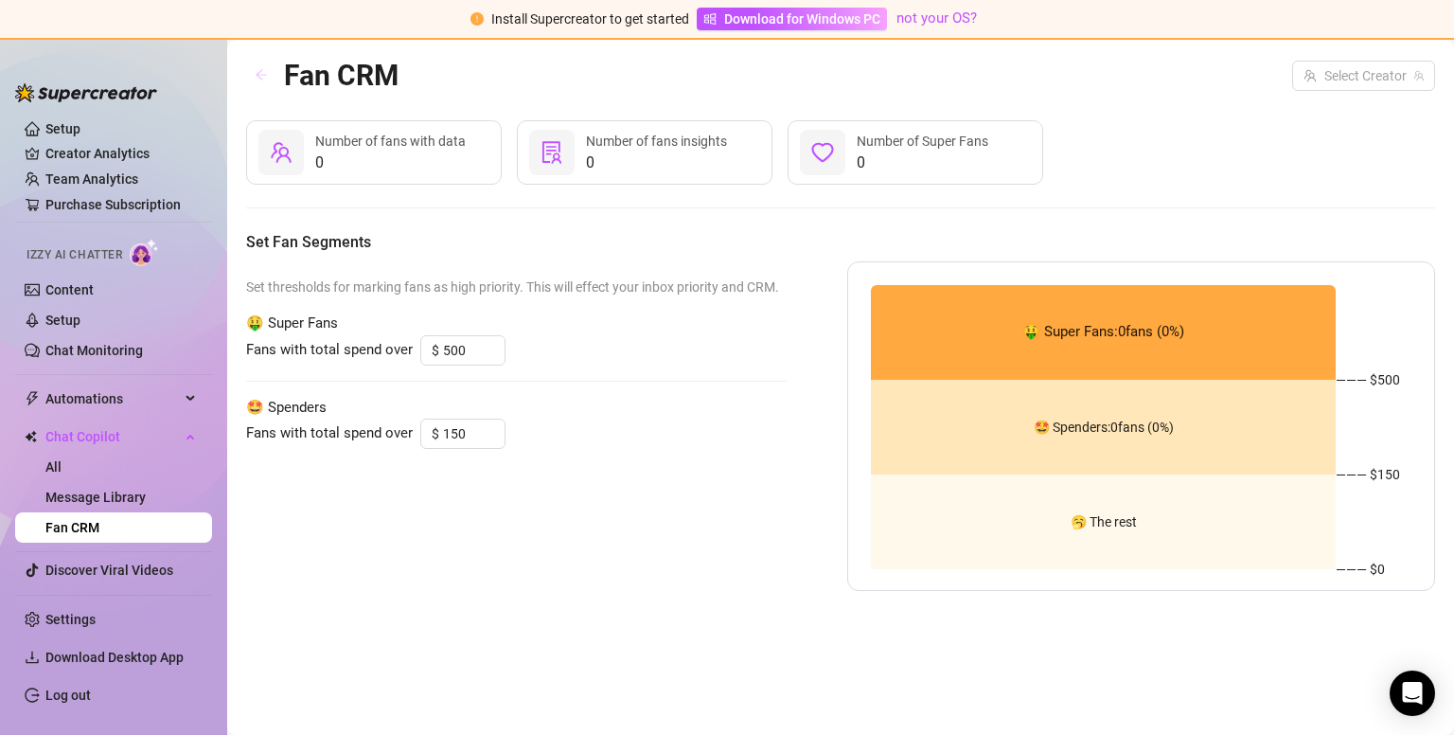
click at [258, 72] on icon "arrow-left" at bounding box center [261, 75] width 11 height 10
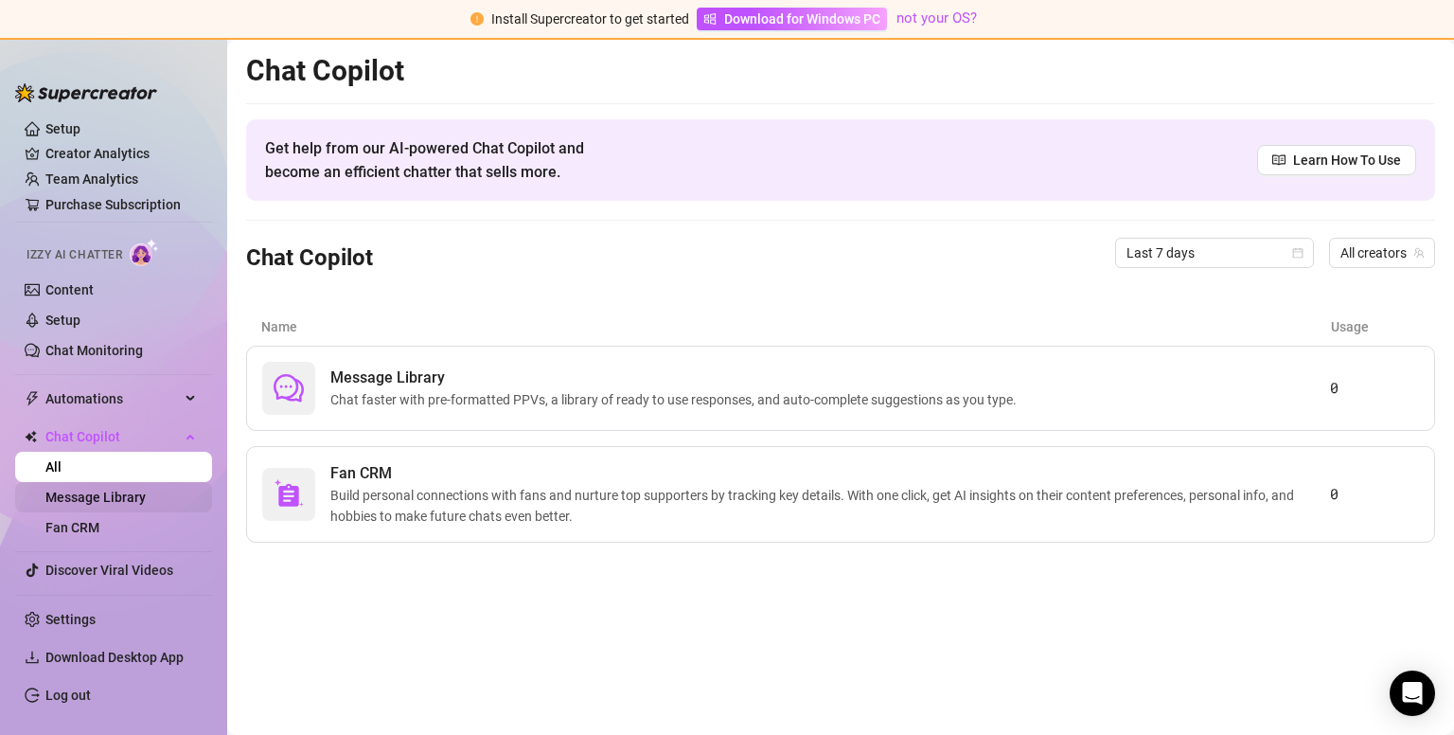
click at [111, 491] on link "Message Library" at bounding box center [95, 496] width 100 height 15
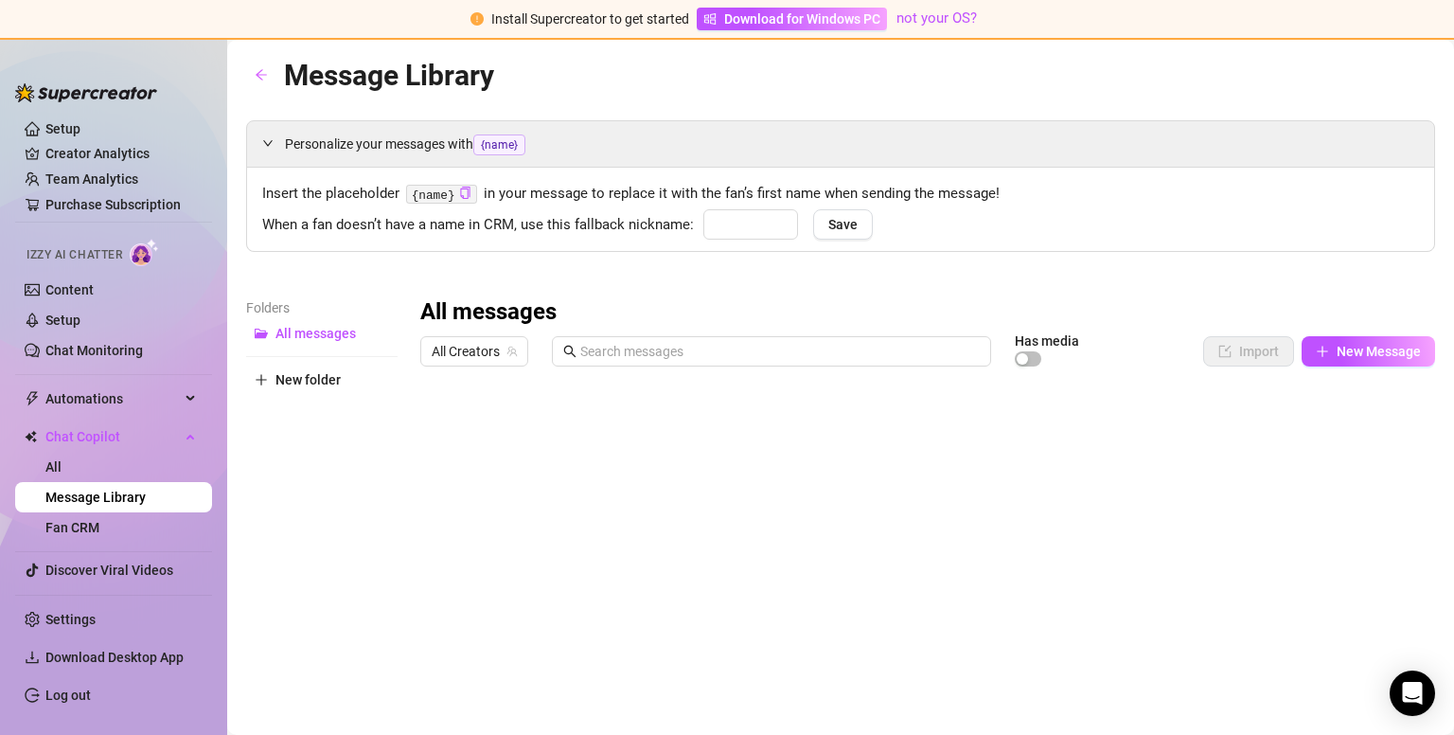
type input "babe"
click at [99, 535] on link "Fan CRM" at bounding box center [72, 527] width 54 height 15
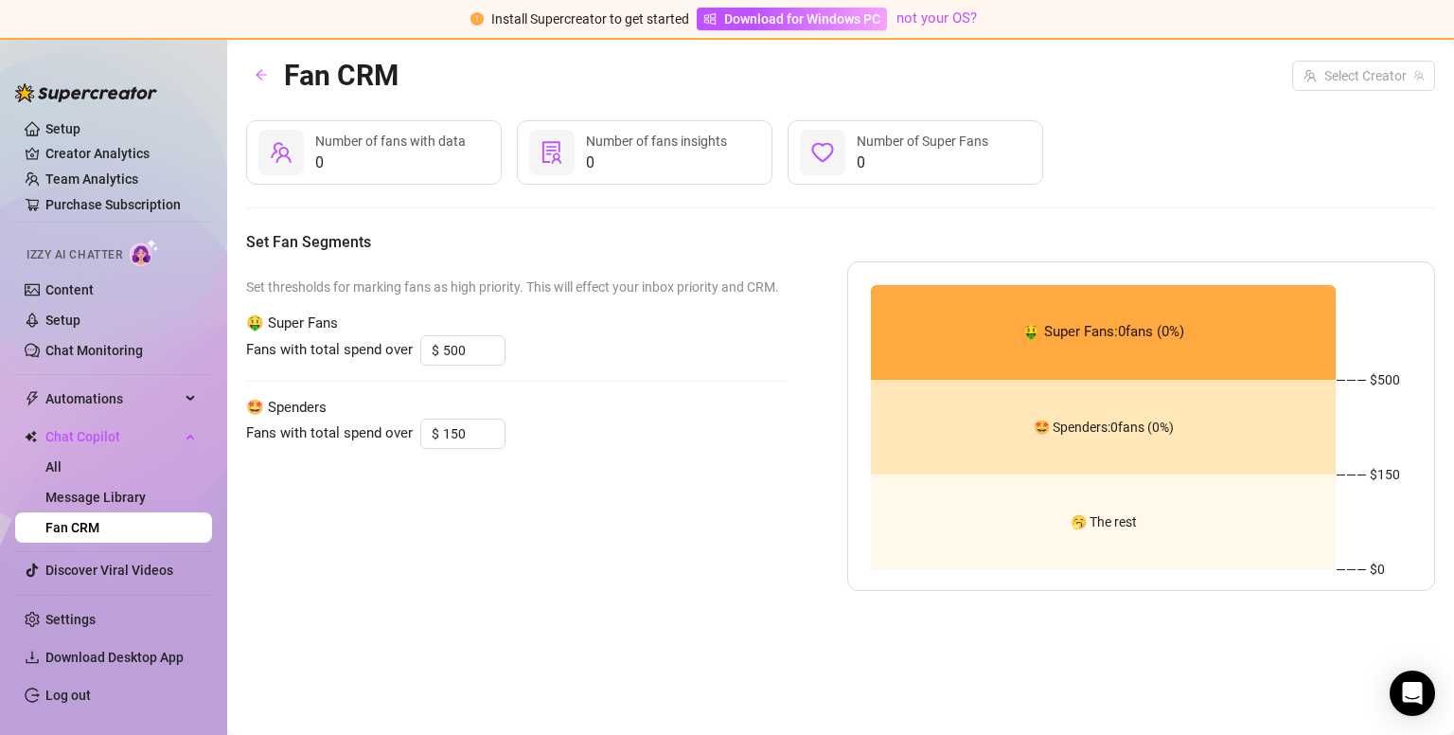
click at [123, 418] on ul "Setup Creator Analytics Team Analytics Purchase Subscription Izzy AI Chatter Co…" at bounding box center [113, 349] width 197 height 474
click at [144, 398] on span "Automations" at bounding box center [112, 398] width 134 height 30
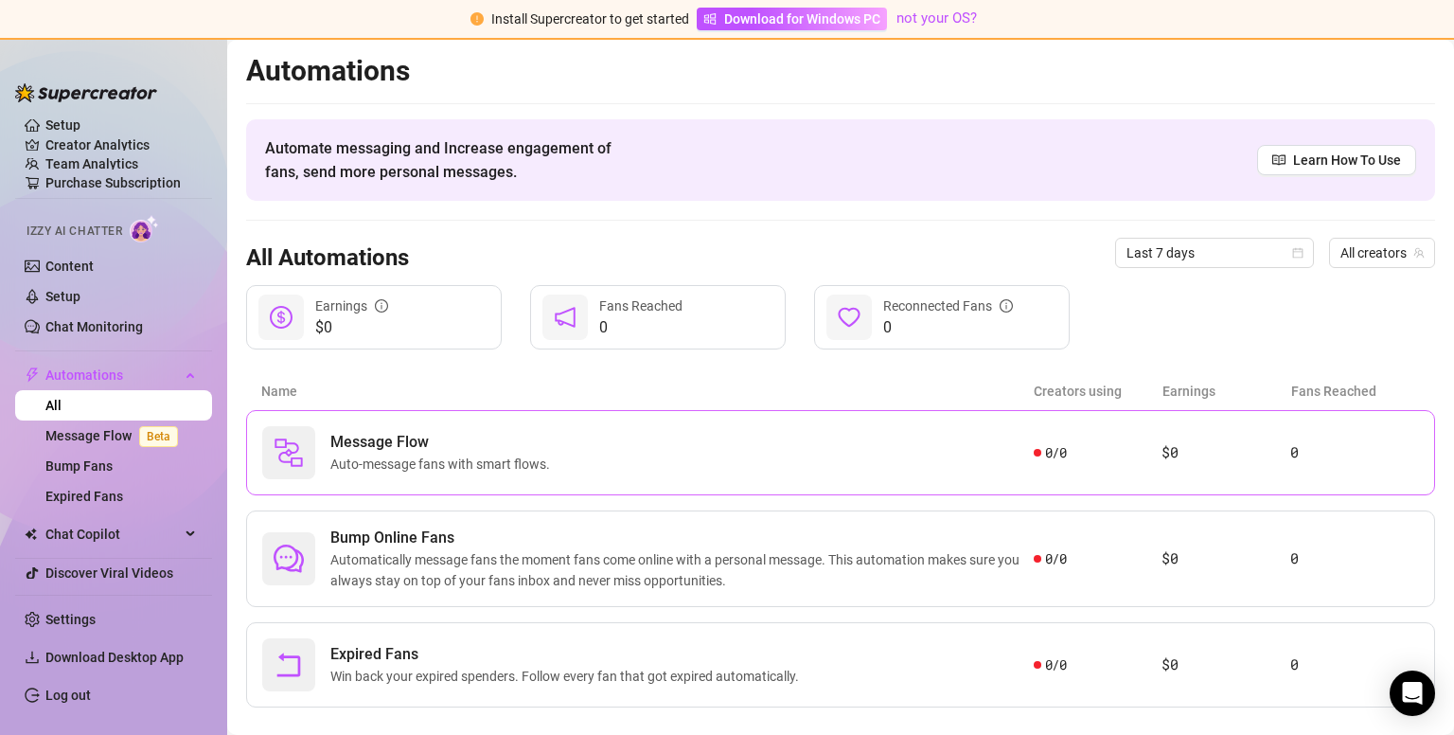
click at [568, 455] on div "Message Flow Auto-message fans with smart flows." at bounding box center [648, 452] width 772 height 53
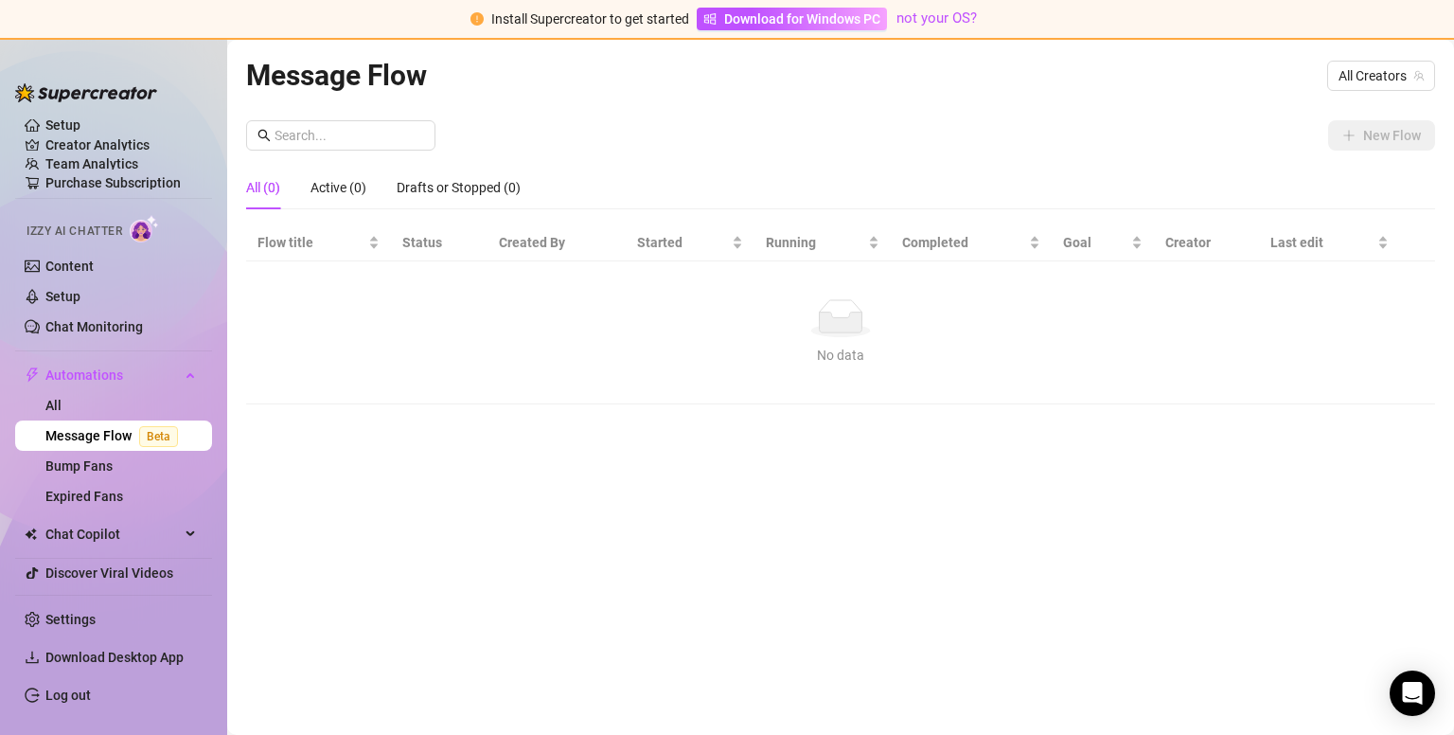
click at [423, 247] on th "Status" at bounding box center [439, 242] width 97 height 37
click at [336, 186] on div "Active (0)" at bounding box center [339, 187] width 56 height 21
